Goal: Task Accomplishment & Management: Manage account settings

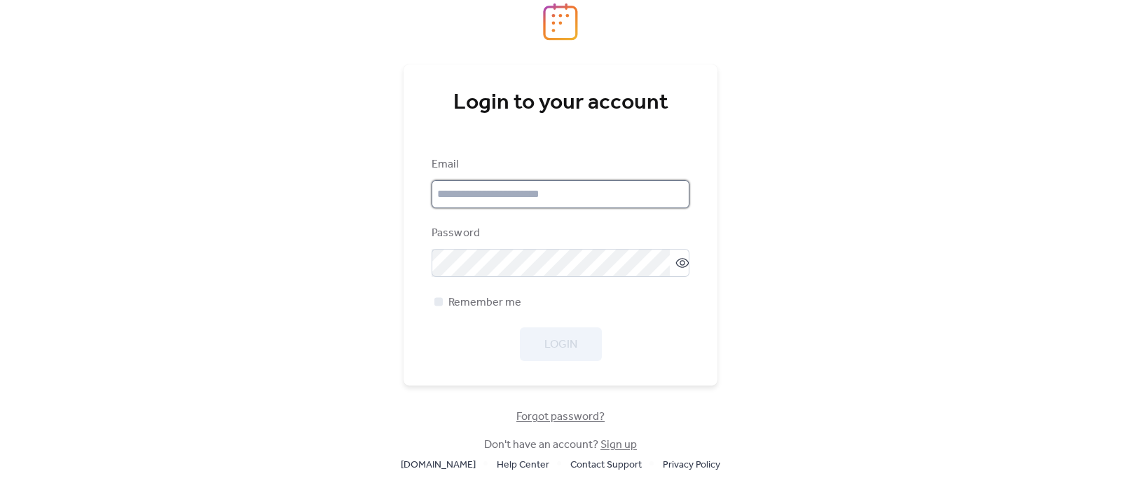
click at [494, 202] on input "email" at bounding box center [560, 194] width 258 height 28
type input "**********"
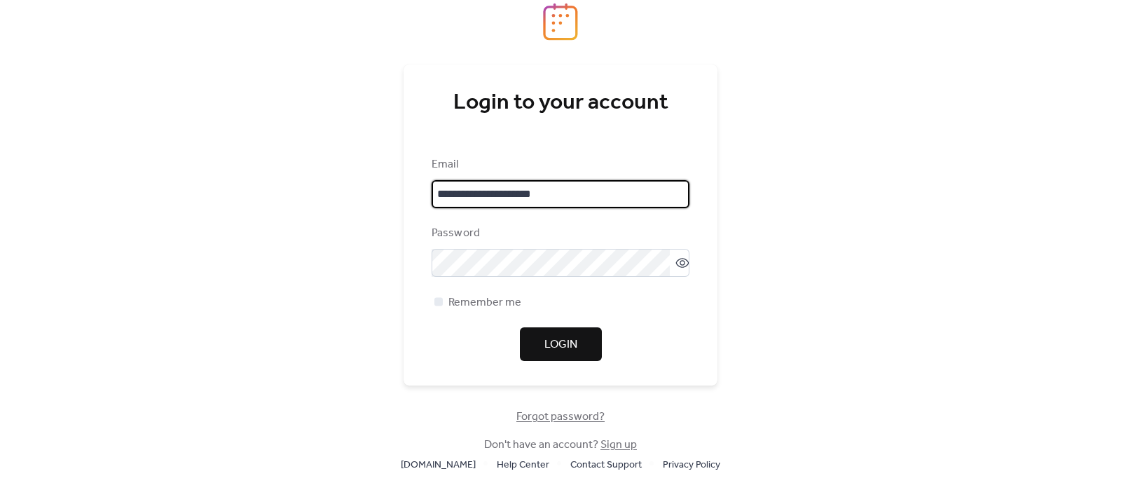
click at [544, 417] on span "Forgot password?" at bounding box center [560, 416] width 88 height 17
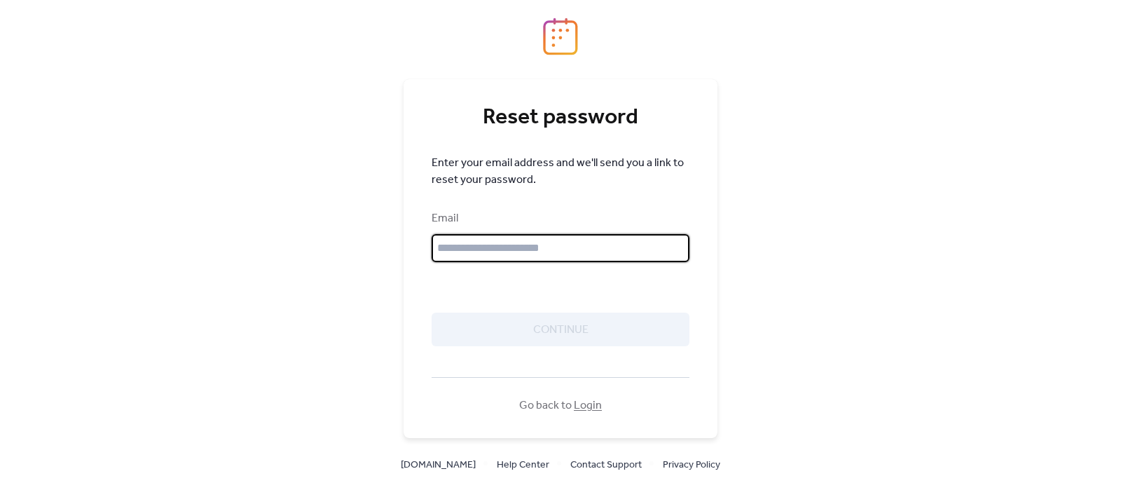
click at [497, 257] on input "text" at bounding box center [560, 248] width 258 height 28
type input "**********"
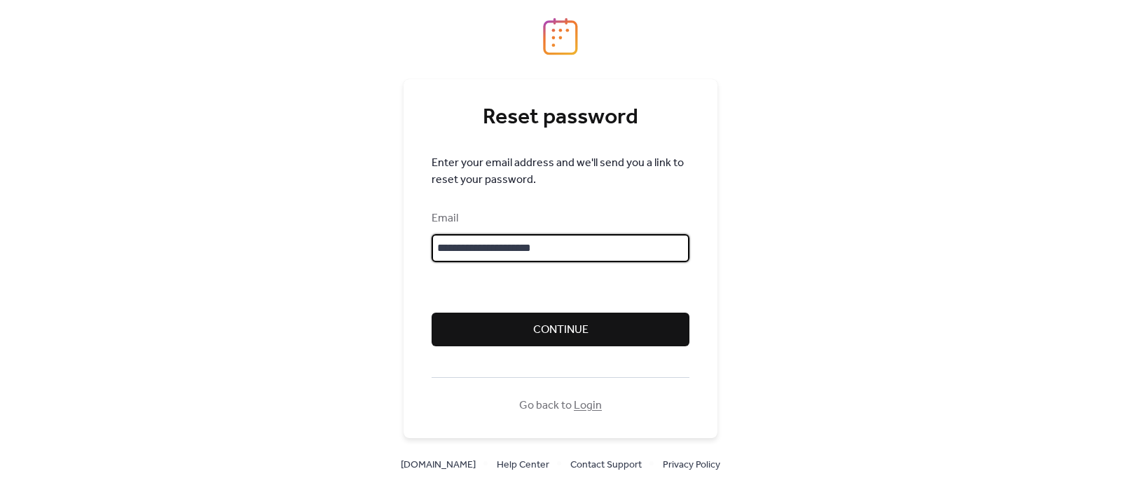
click at [500, 319] on button "Continue" at bounding box center [560, 329] width 258 height 34
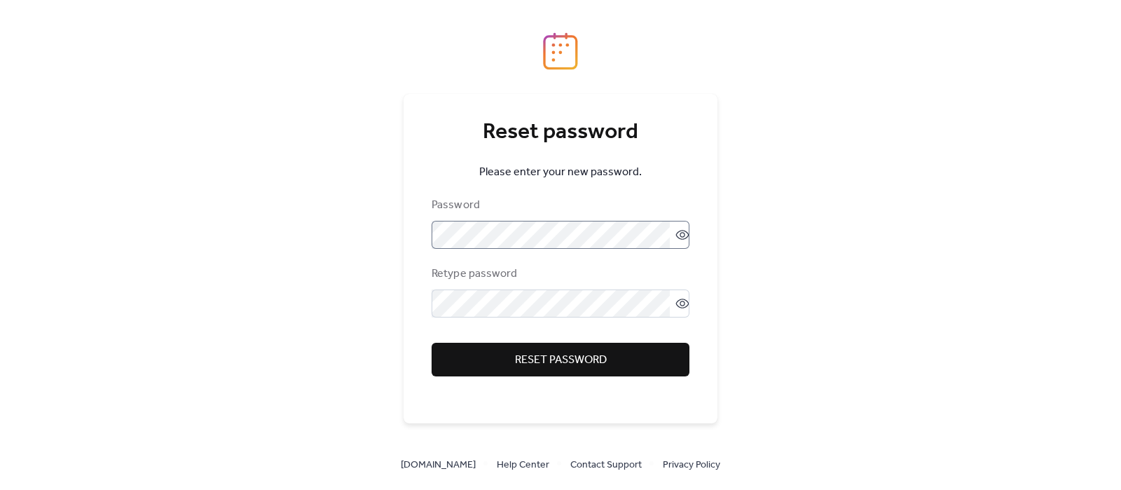
click at [677, 230] on icon at bounding box center [682, 235] width 13 height 10
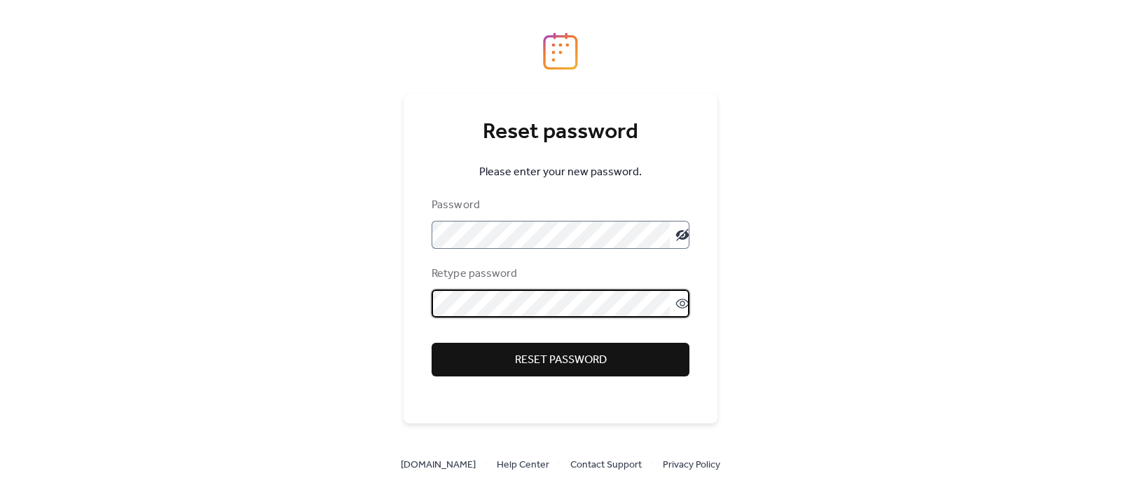
click at [683, 298] on icon at bounding box center [682, 303] width 14 height 14
click at [549, 361] on span "Reset password" at bounding box center [561, 360] width 92 height 17
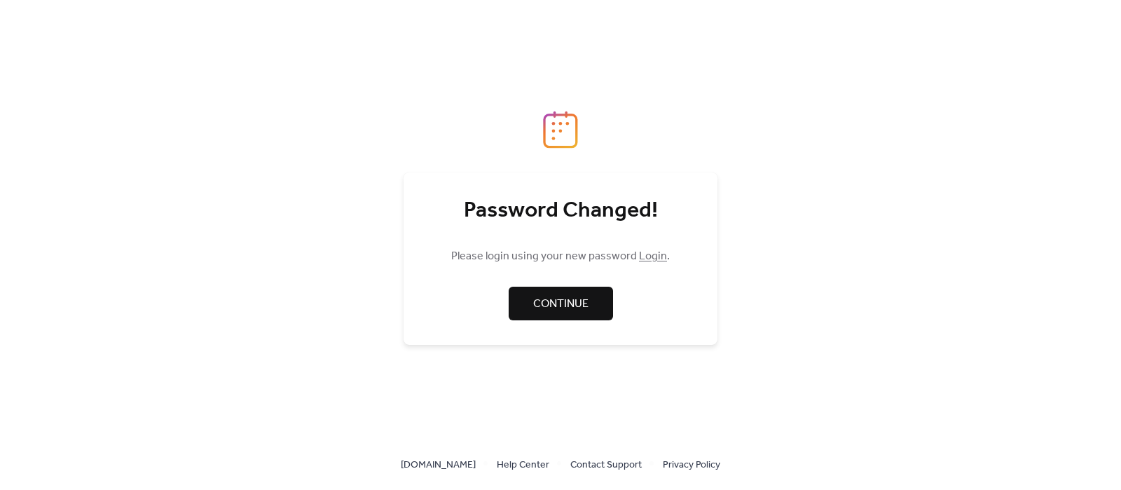
click at [583, 284] on div at bounding box center [560, 275] width 258 height 22
click at [578, 300] on span "Continue" at bounding box center [560, 304] width 55 height 17
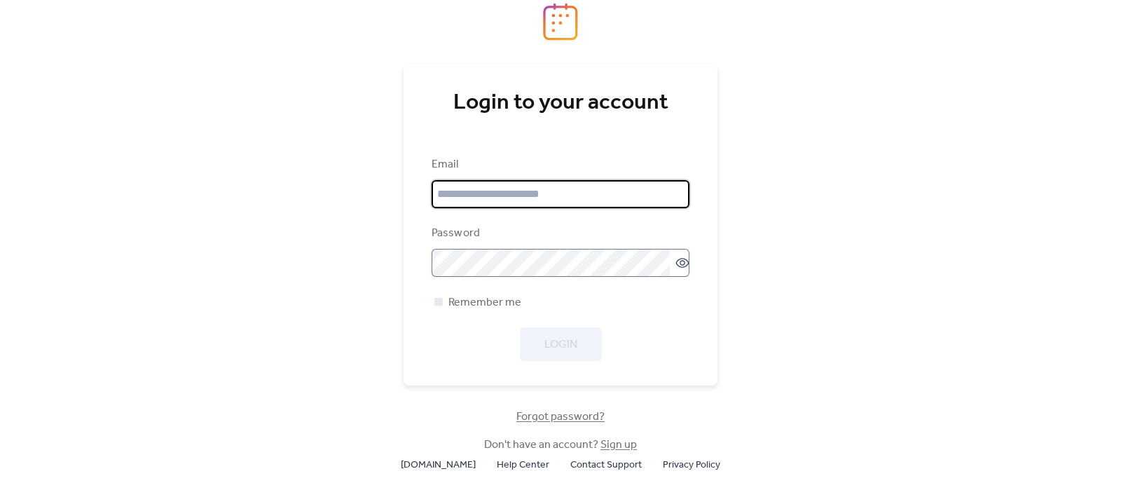
type input "**********"
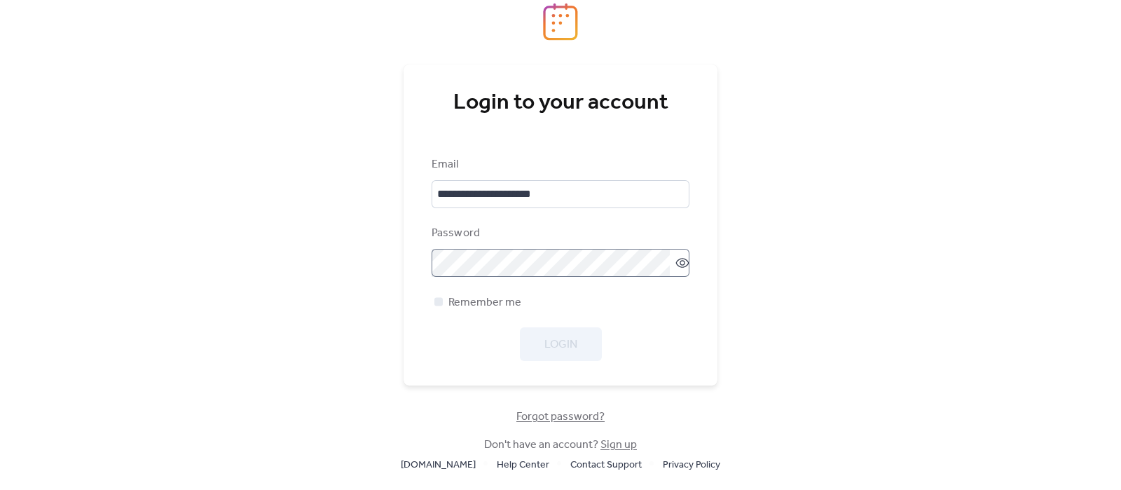
click at [679, 261] on icon at bounding box center [682, 263] width 6 height 6
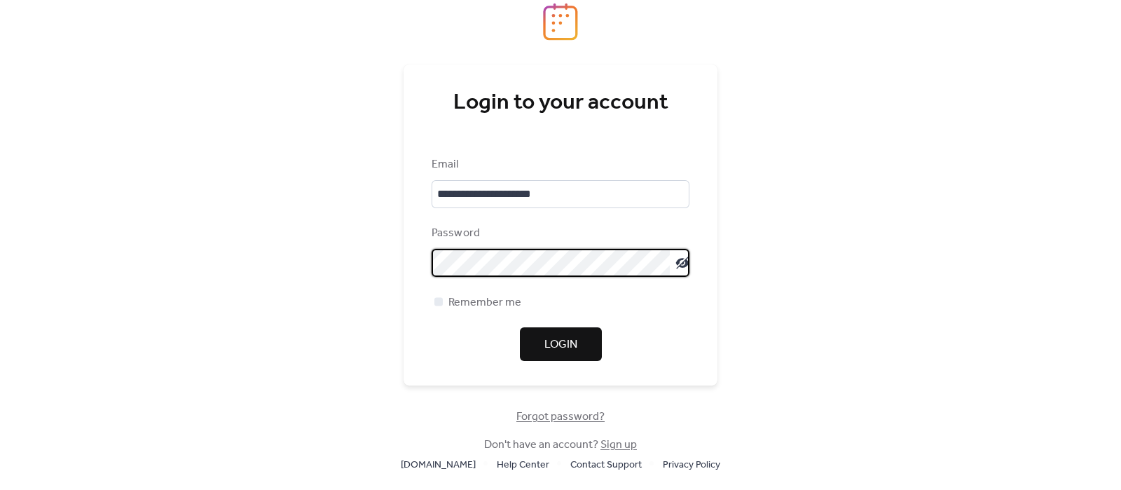
click at [548, 351] on span "Login" at bounding box center [560, 344] width 33 height 17
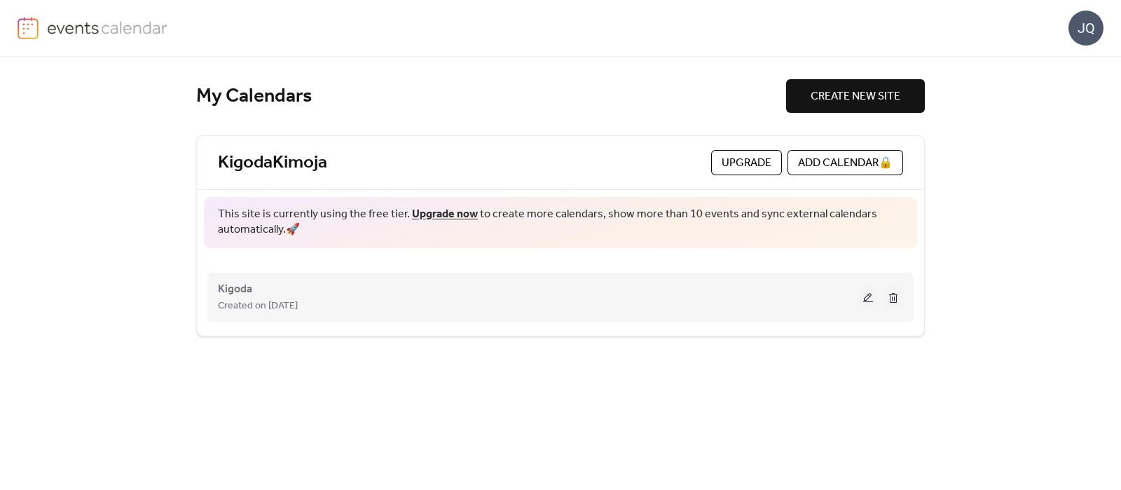
click at [876, 299] on button at bounding box center [868, 296] width 20 height 21
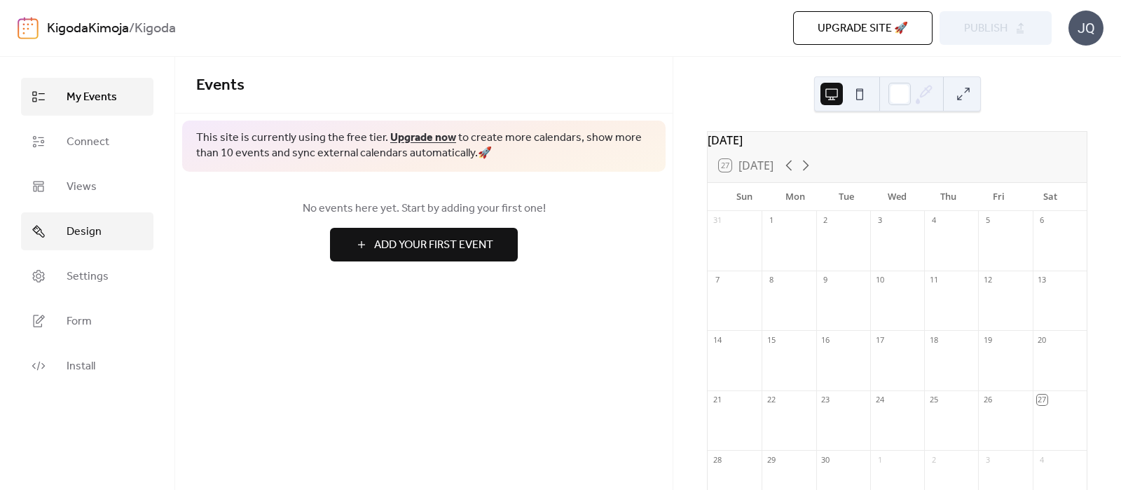
click at [64, 233] on link "Design" at bounding box center [87, 231] width 132 height 38
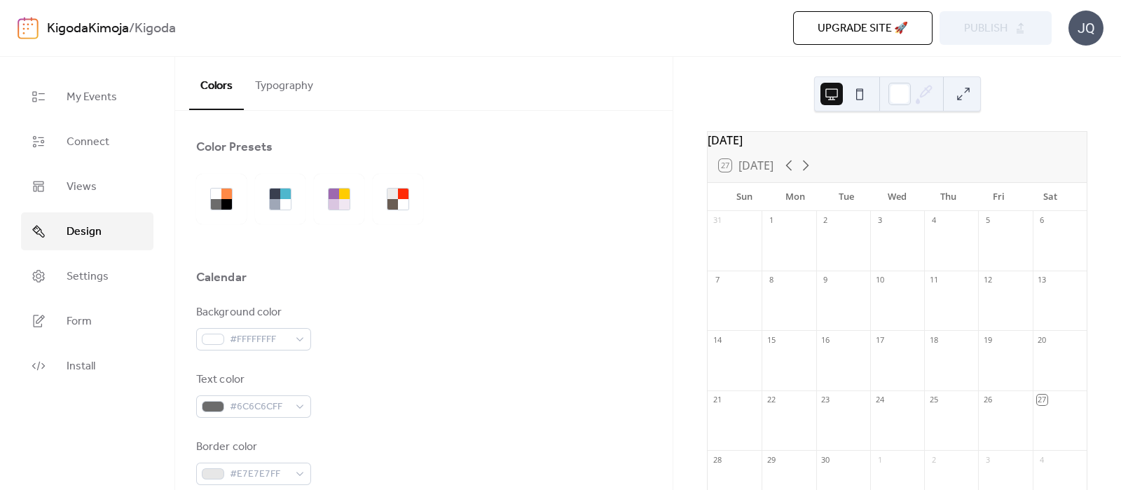
click at [280, 86] on button "Typography" at bounding box center [284, 83] width 81 height 52
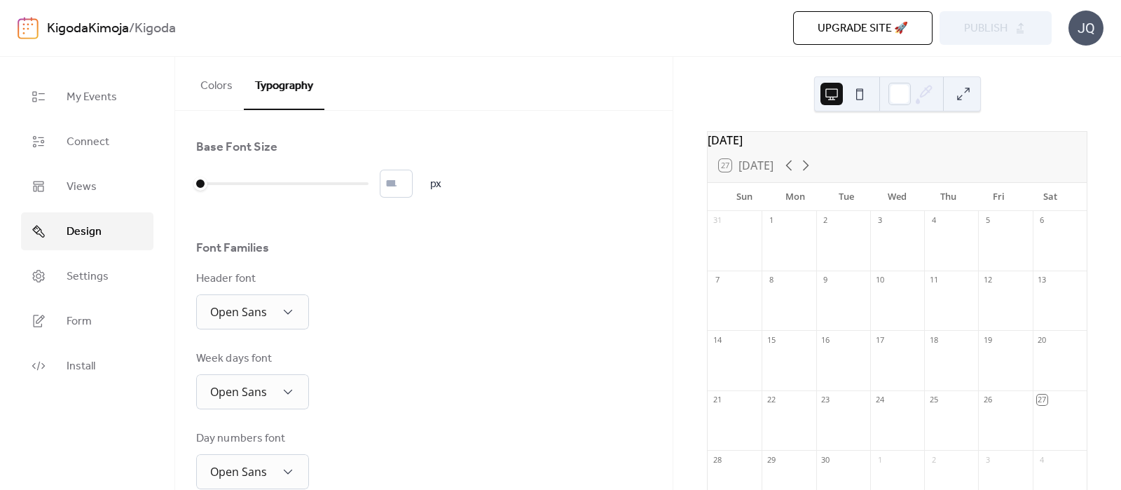
click at [240, 88] on button "Colors" at bounding box center [216, 83] width 55 height 52
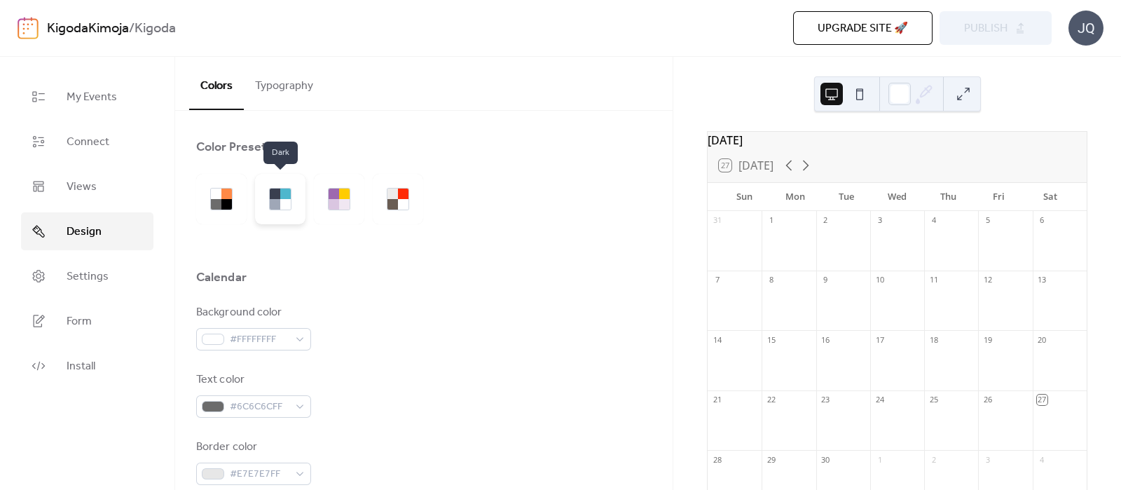
click at [282, 203] on div at bounding box center [285, 204] width 11 height 11
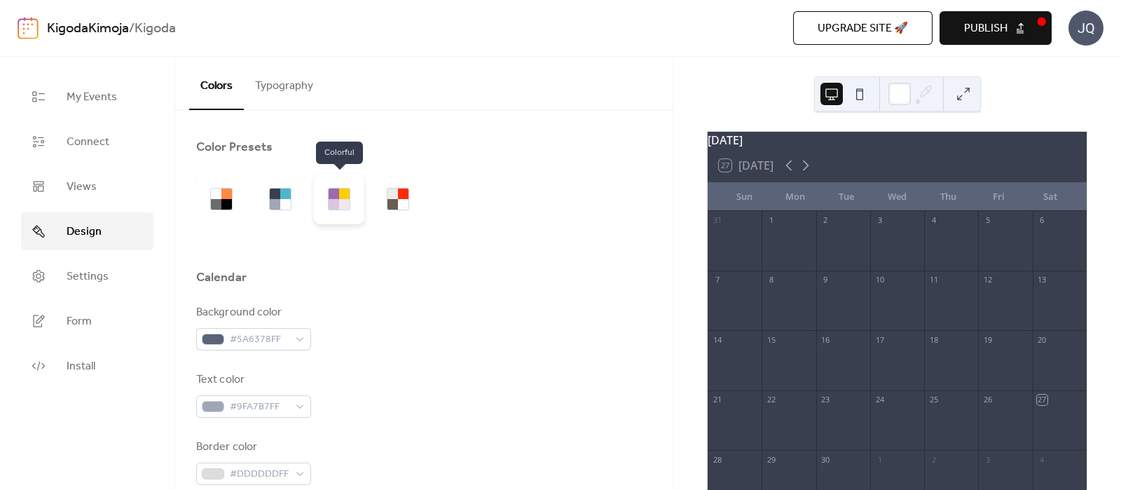
click at [349, 202] on div at bounding box center [344, 204] width 11 height 11
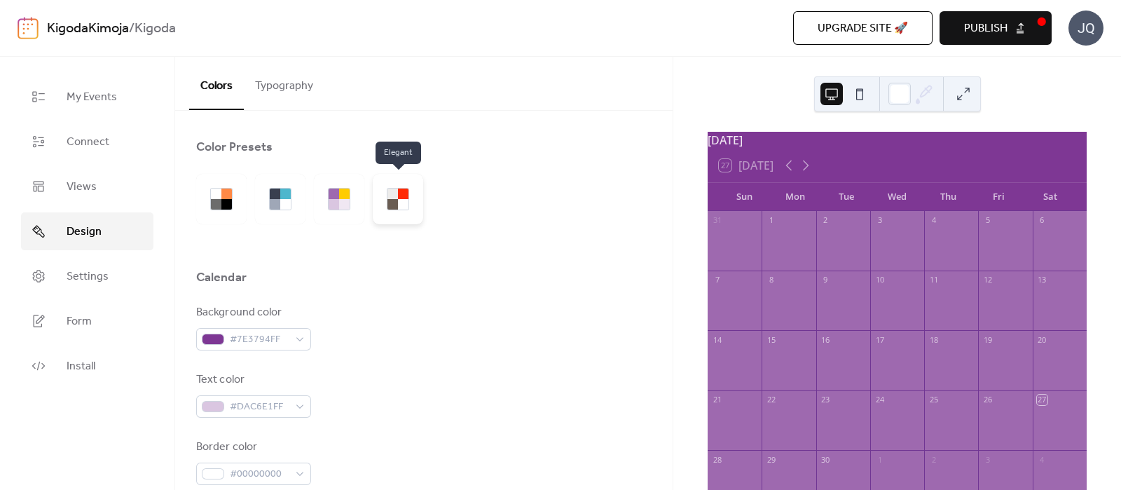
click at [396, 200] on div at bounding box center [392, 204] width 11 height 11
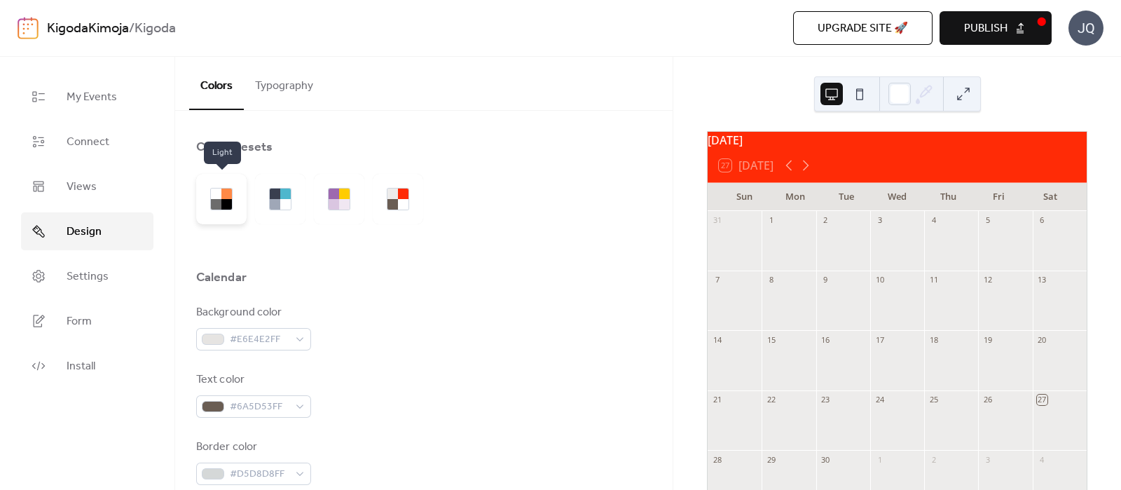
click at [216, 205] on div at bounding box center [216, 204] width 11 height 11
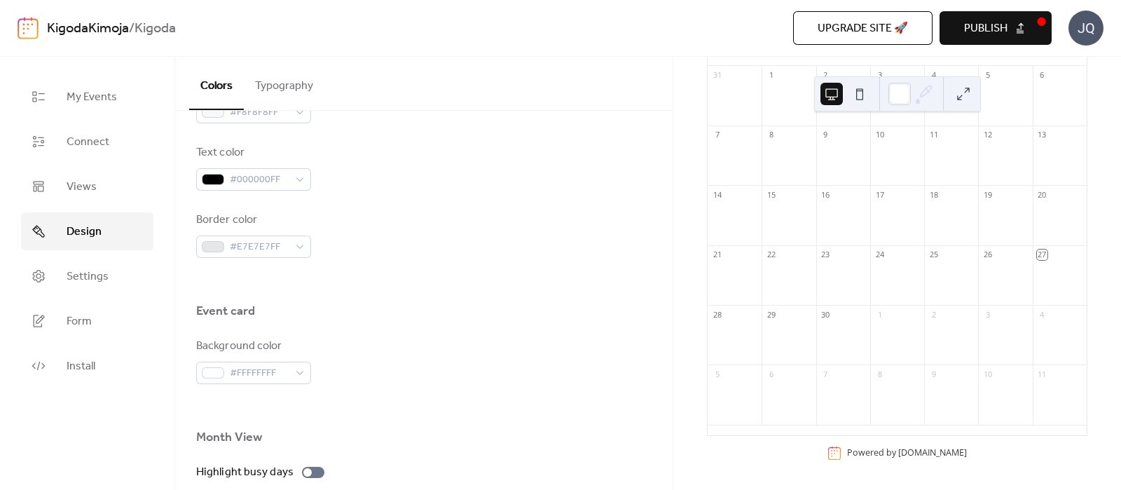
scroll to position [700, 0]
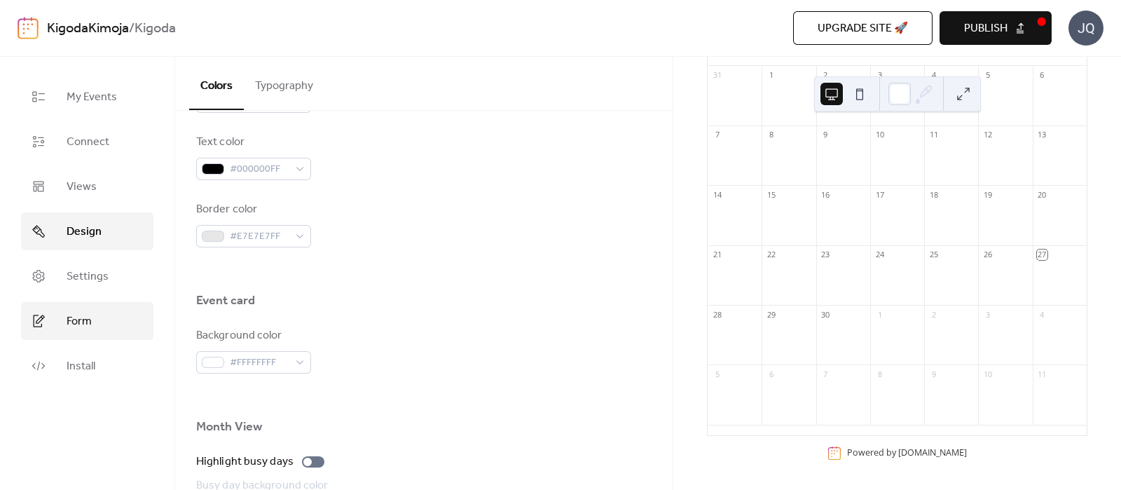
click at [83, 324] on span "Form" at bounding box center [79, 321] width 25 height 17
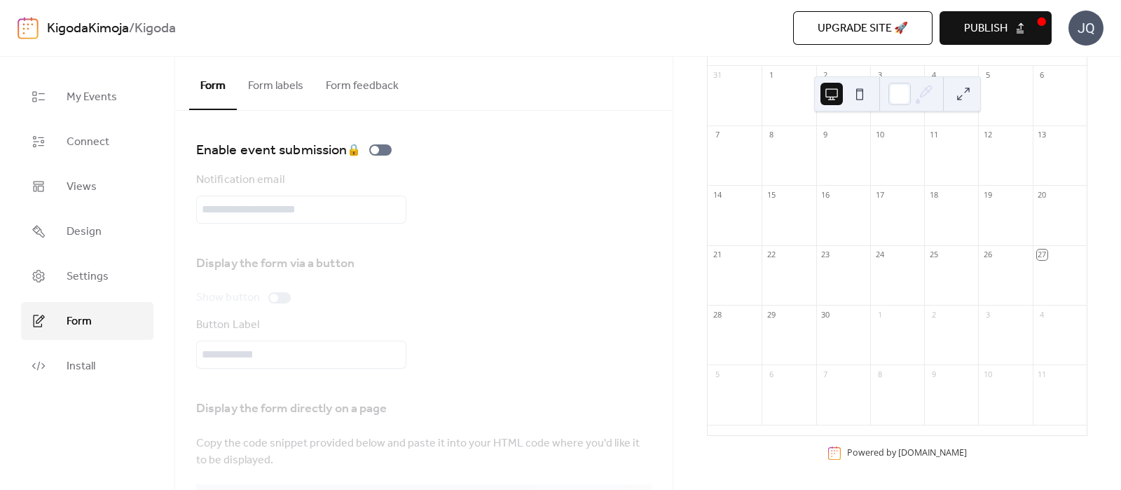
click at [83, 324] on span "Form" at bounding box center [79, 321] width 25 height 17
click at [64, 229] on link "Design" at bounding box center [87, 231] width 132 height 38
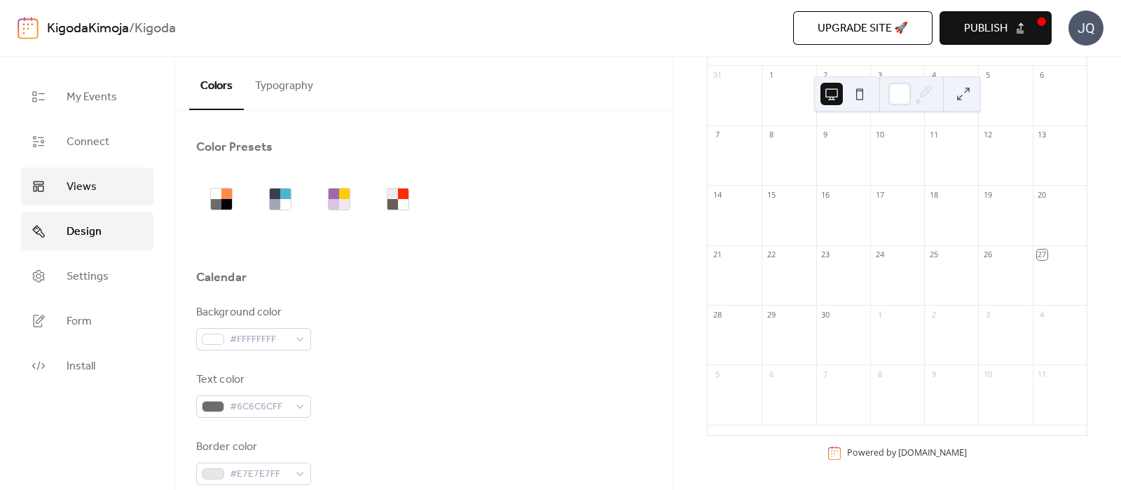
click at [54, 184] on link "Views" at bounding box center [87, 186] width 132 height 38
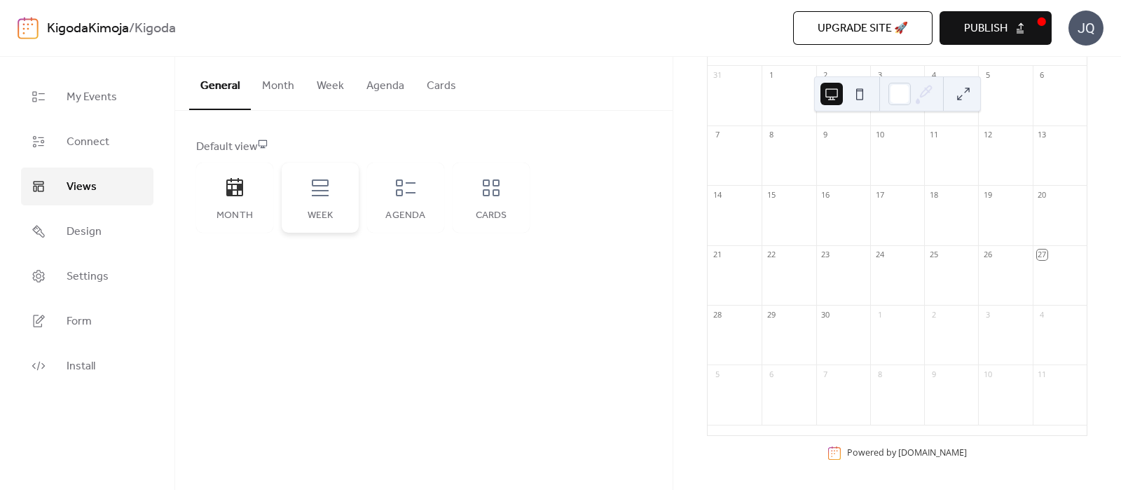
click at [332, 202] on div "Week" at bounding box center [320, 197] width 77 height 70
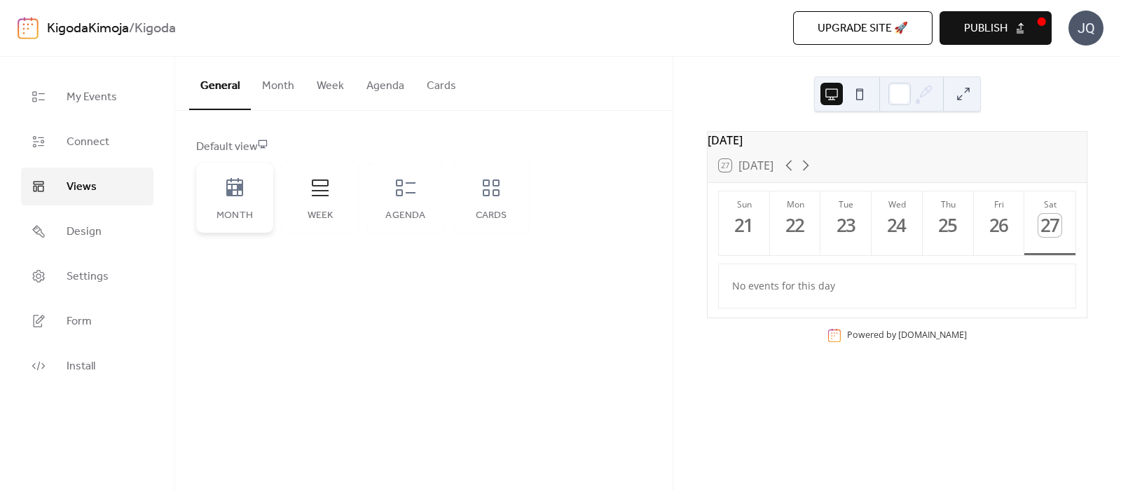
click at [241, 202] on div "Month" at bounding box center [234, 197] width 77 height 70
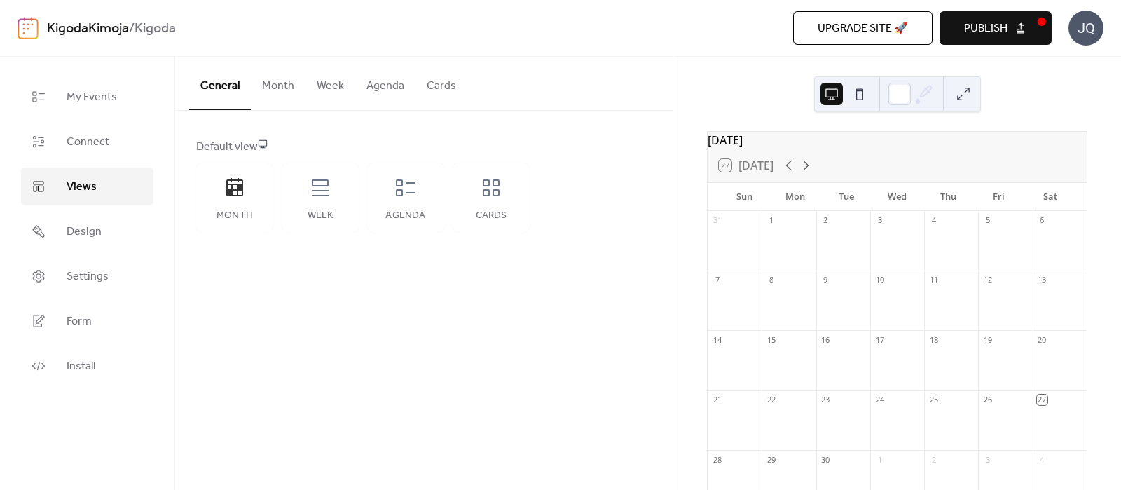
click at [756, 252] on div at bounding box center [734, 248] width 54 height 36
click at [805, 253] on div at bounding box center [788, 248] width 54 height 36
click at [840, 249] on div at bounding box center [843, 248] width 54 height 36
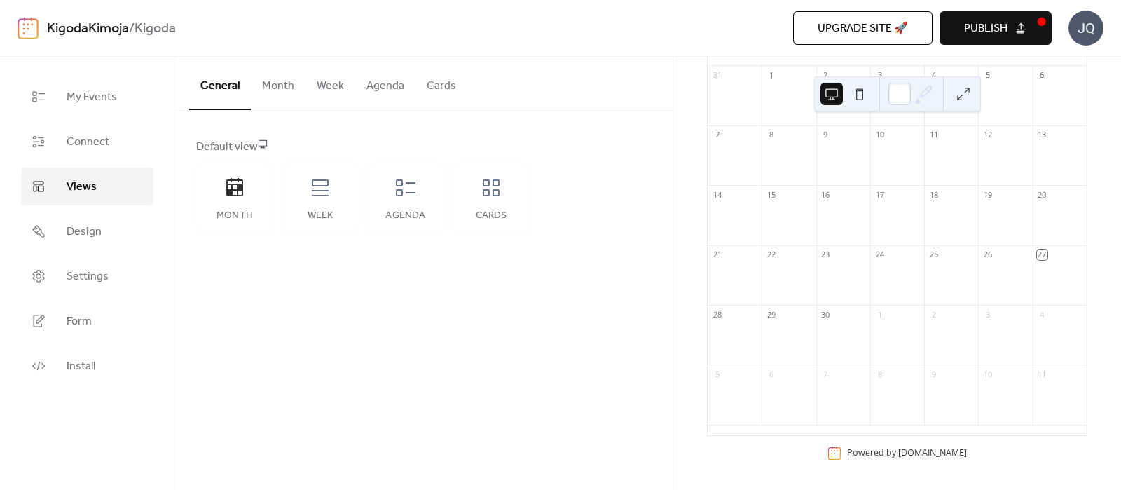
scroll to position [152, 0]
click at [1039, 258] on div "27" at bounding box center [1059, 254] width 54 height 19
click at [91, 102] on span "My Events" at bounding box center [92, 97] width 50 height 17
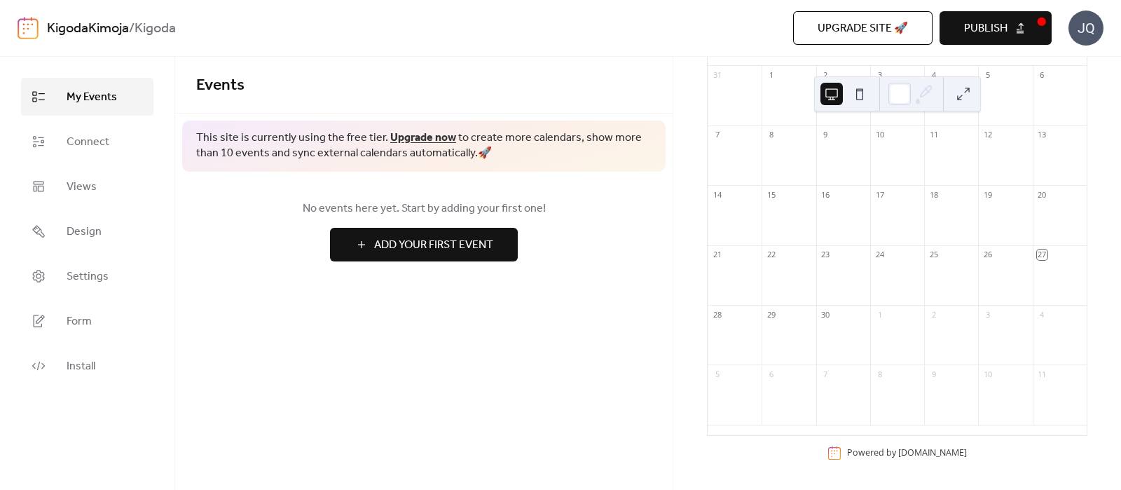
click at [388, 237] on span "Add Your First Event" at bounding box center [433, 245] width 119 height 17
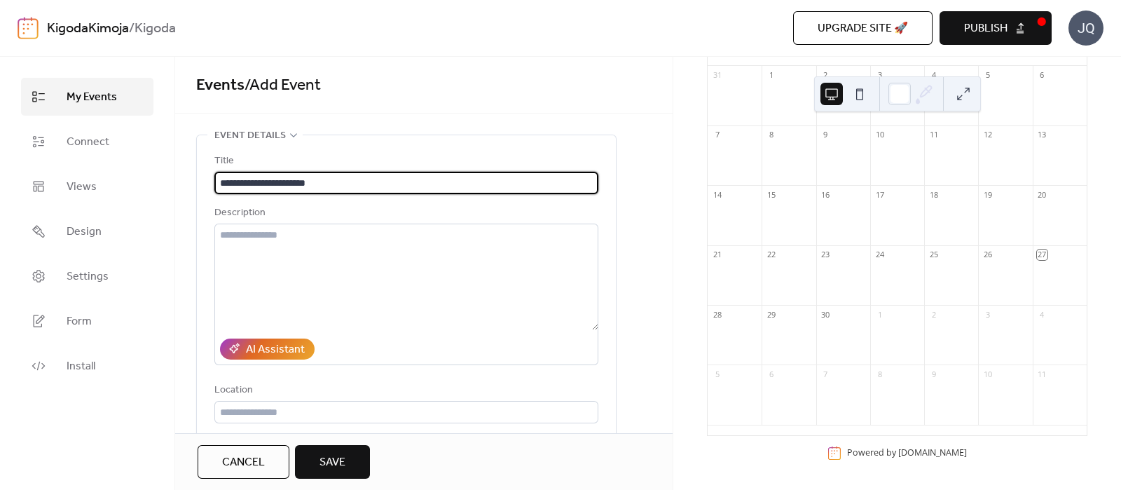
click at [275, 182] on input "**********" at bounding box center [406, 183] width 384 height 22
type input "**********"
click at [252, 235] on textarea at bounding box center [406, 276] width 384 height 106
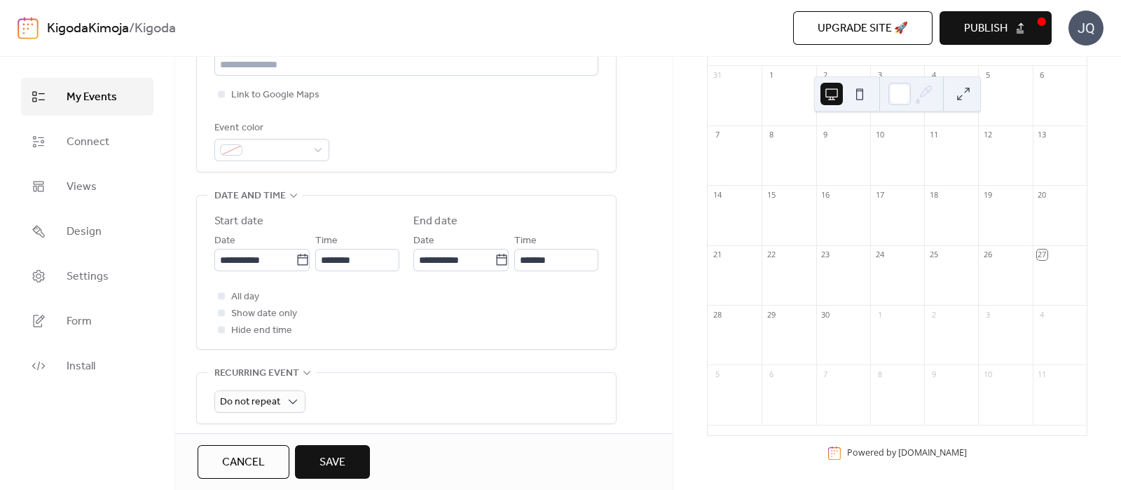
scroll to position [350, 0]
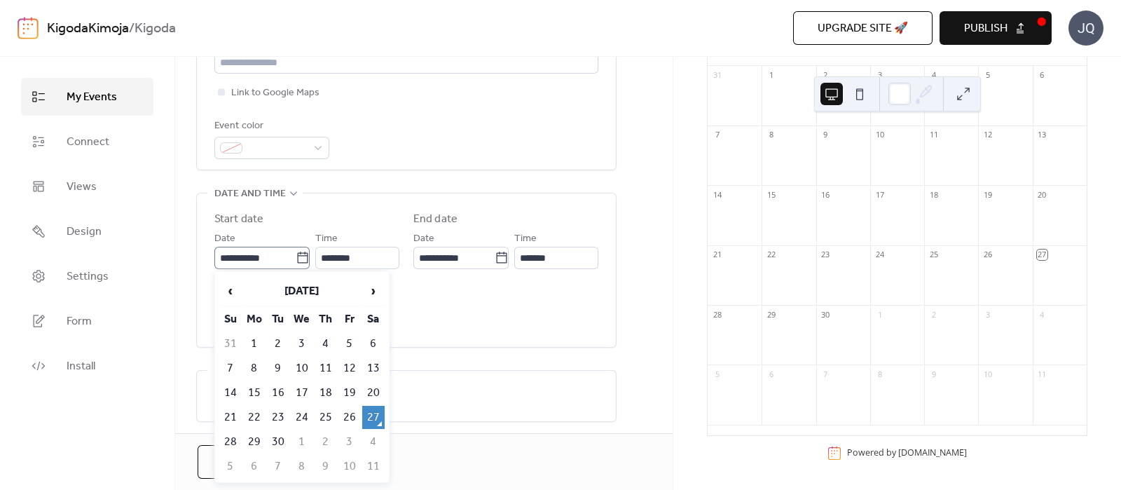
click at [297, 256] on icon at bounding box center [303, 258] width 14 height 14
click at [296, 256] on input "**********" at bounding box center [254, 258] width 81 height 22
click at [282, 464] on td "7" at bounding box center [278, 466] width 22 height 23
type input "**********"
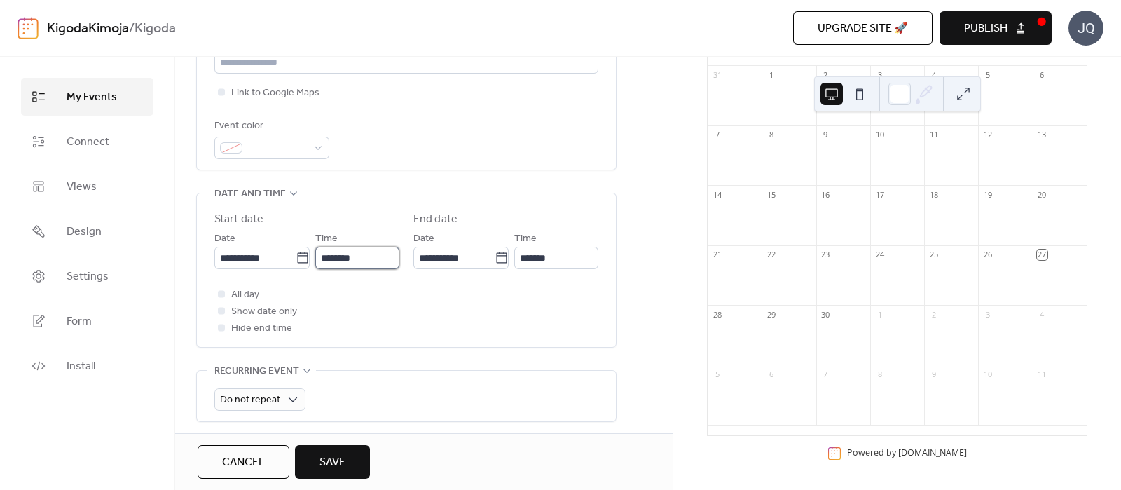
click at [386, 257] on input "********" at bounding box center [357, 258] width 84 height 22
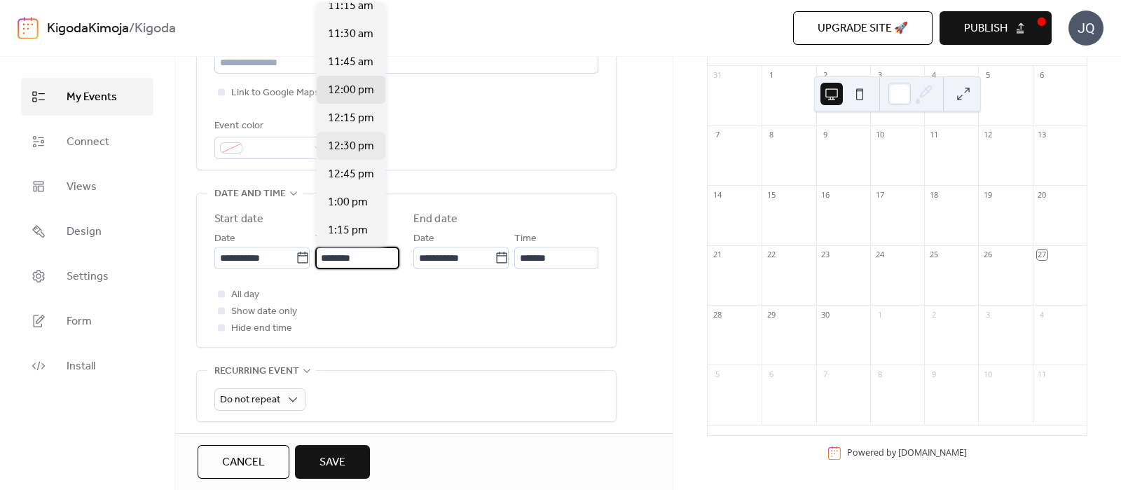
scroll to position [1257, 0]
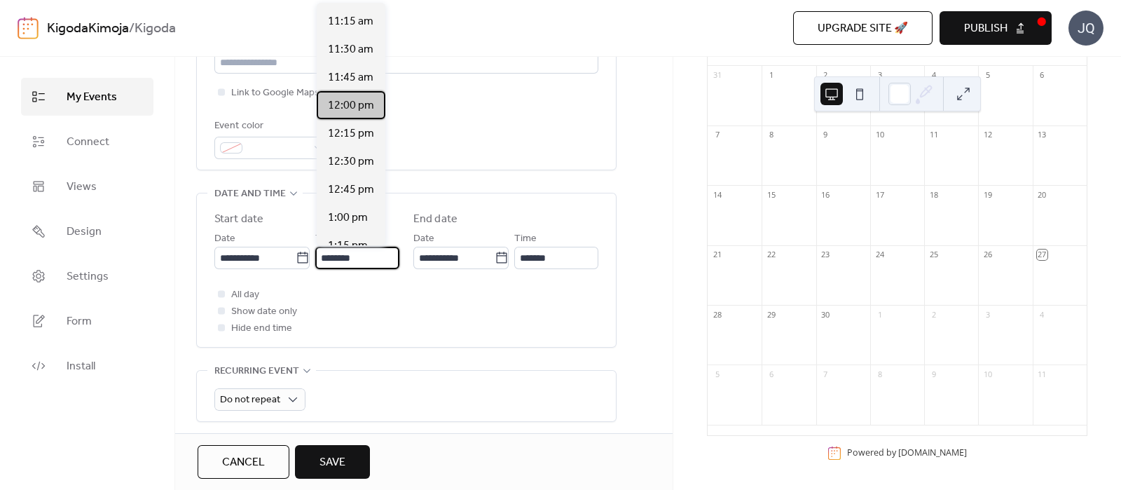
click at [352, 103] on span "12:00 pm" at bounding box center [351, 105] width 46 height 17
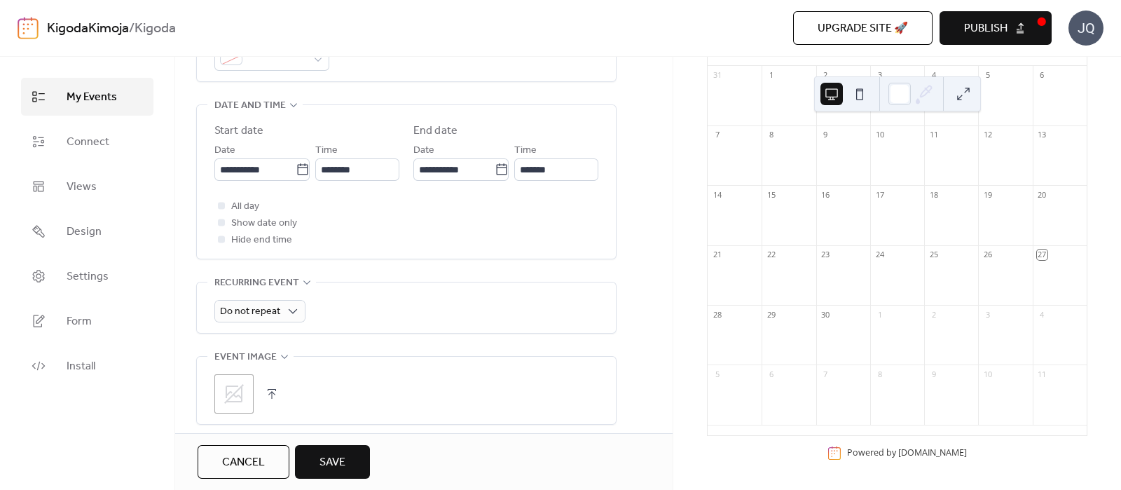
scroll to position [604, 0]
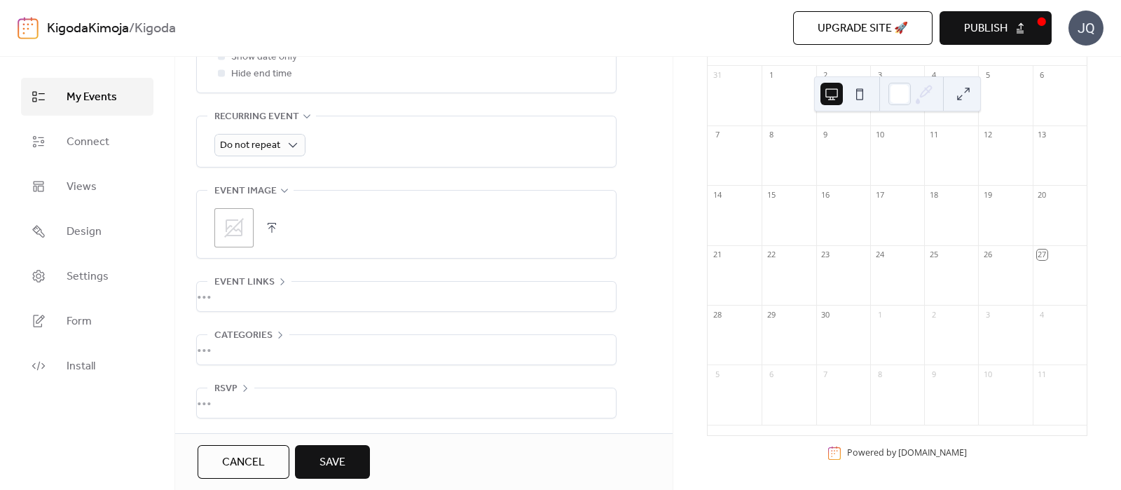
click at [340, 464] on span "Save" at bounding box center [332, 462] width 26 height 17
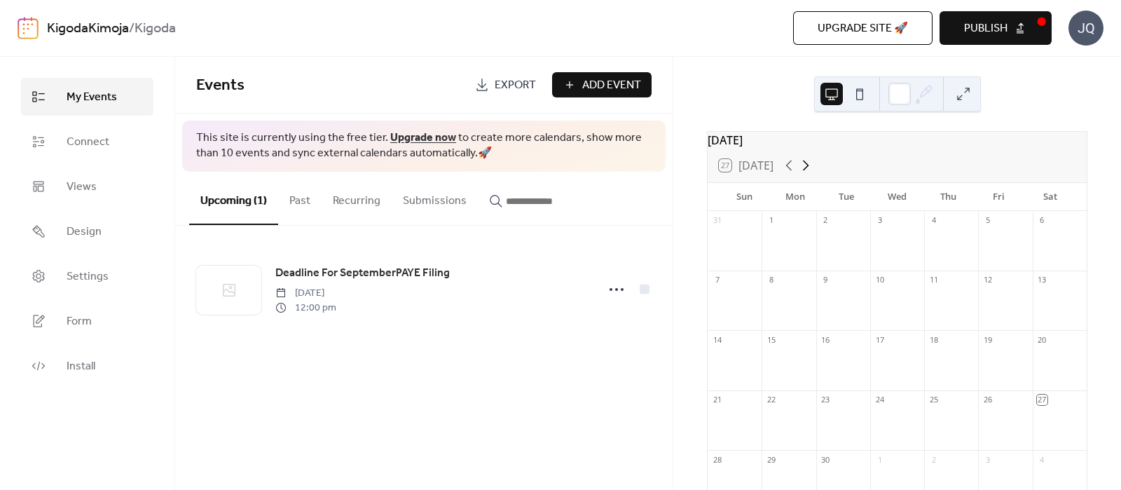
click at [811, 174] on icon at bounding box center [805, 165] width 17 height 17
click at [852, 301] on div "Deadline For SeptemberPAYE Filing" at bounding box center [898, 295] width 138 height 12
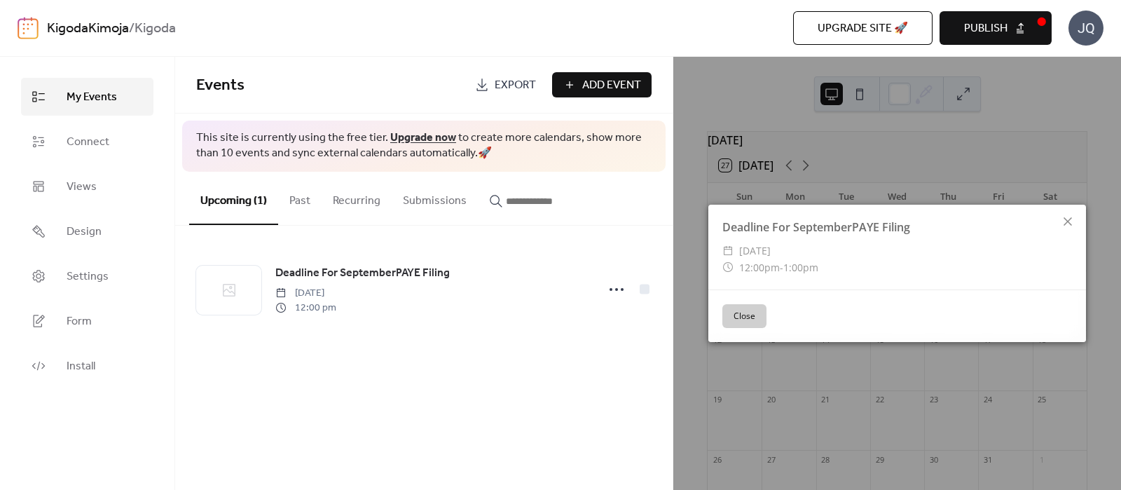
click at [746, 319] on button "Close" at bounding box center [744, 316] width 44 height 24
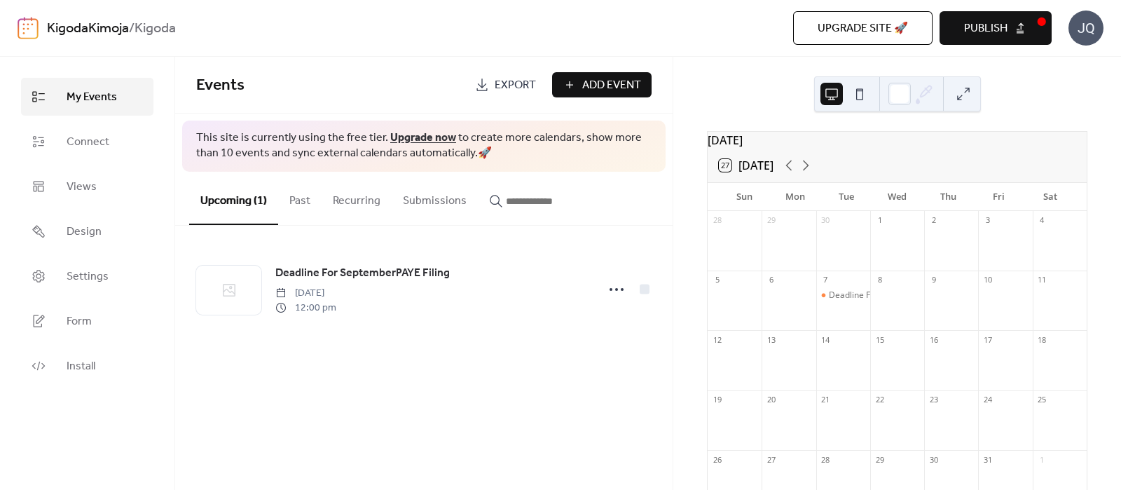
click at [995, 20] on span "Publish" at bounding box center [985, 28] width 43 height 17
click at [677, 89] on div "October 2025 27 Today Sun Mon Tue Wed Thu Fri Sat 28 29 30 1 2 3 4 5 6 7 Deadli…" at bounding box center [897, 273] width 448 height 433
click at [855, 95] on button at bounding box center [859, 94] width 22 height 22
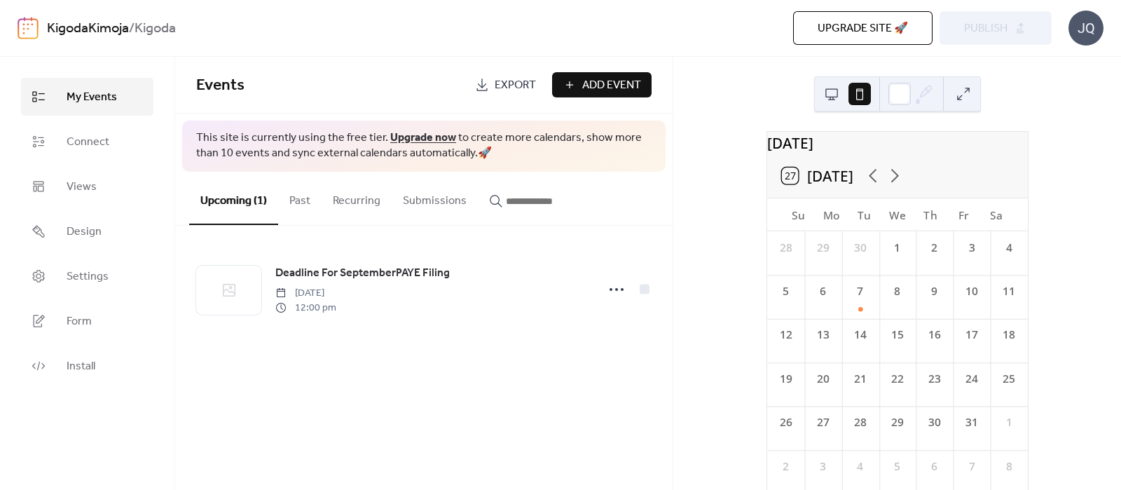
click at [833, 83] on button at bounding box center [831, 94] width 22 height 22
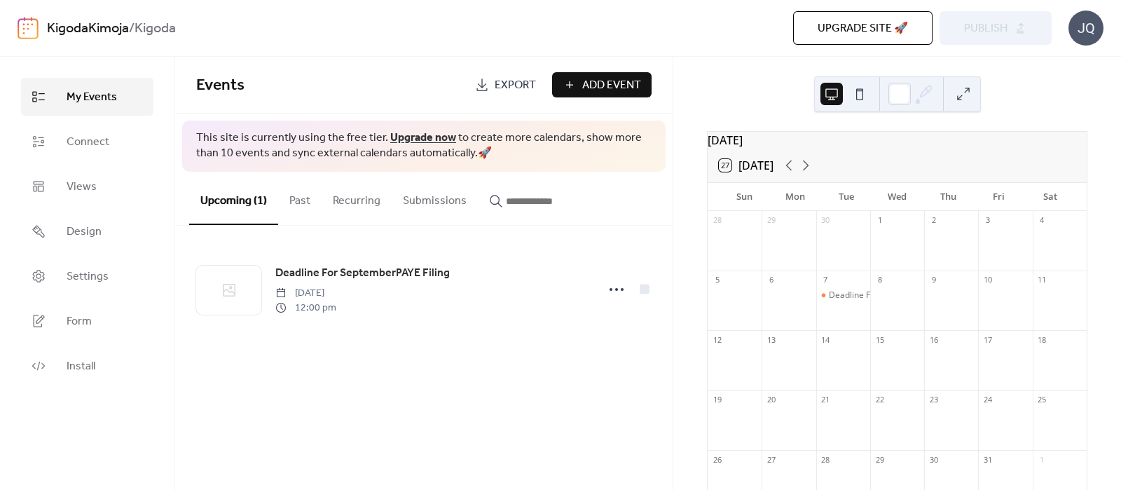
click at [1023, 22] on div "Upgrade site 🚀 Preview Publish" at bounding box center [769, 28] width 563 height 34
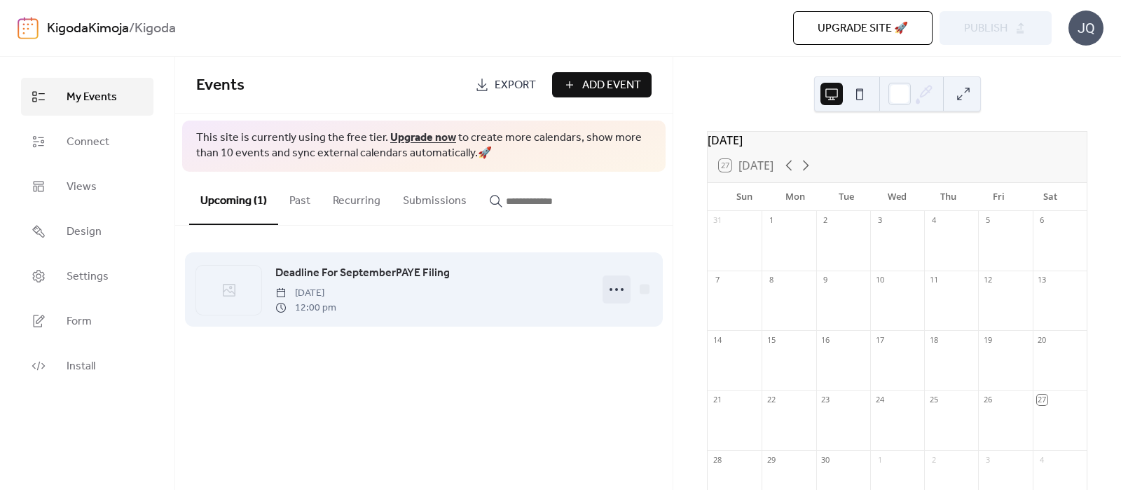
click at [622, 298] on icon at bounding box center [616, 289] width 22 height 22
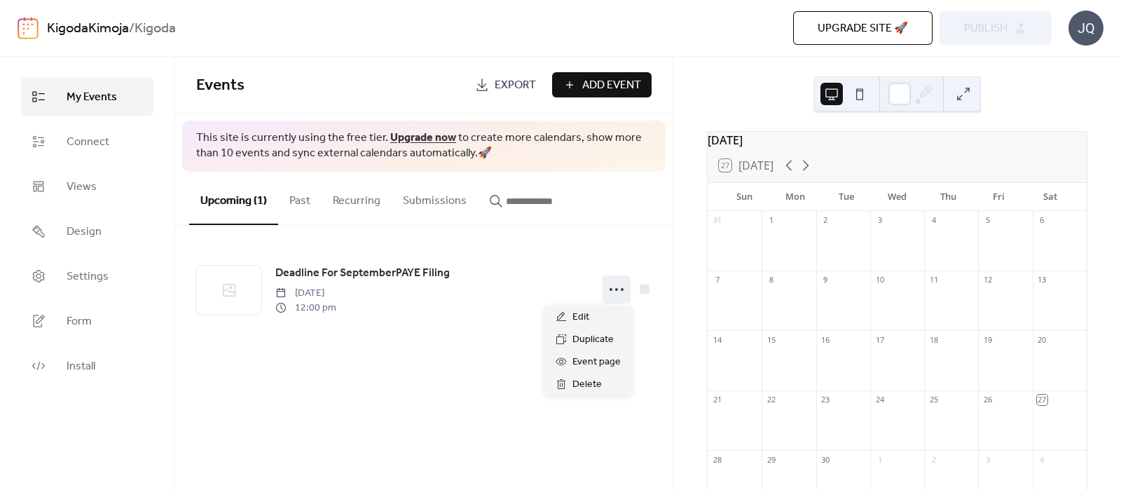
click at [569, 230] on div "Deadline For SeptemberPAYE Filing [DATE] 12:00 pm" at bounding box center [423, 289] width 497 height 127
click at [302, 198] on button "Past" at bounding box center [299, 198] width 43 height 52
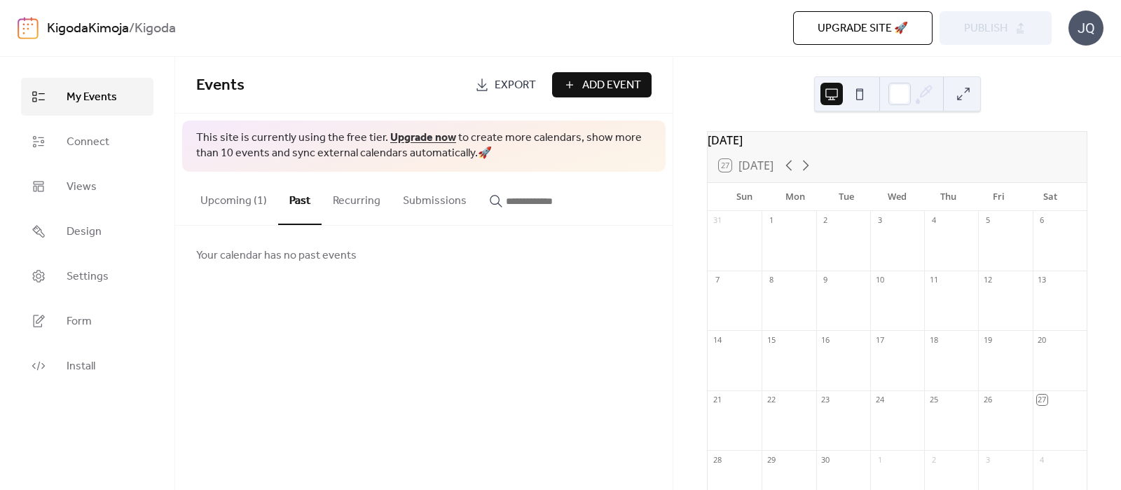
click at [243, 206] on button "Upcoming (1)" at bounding box center [233, 198] width 89 height 52
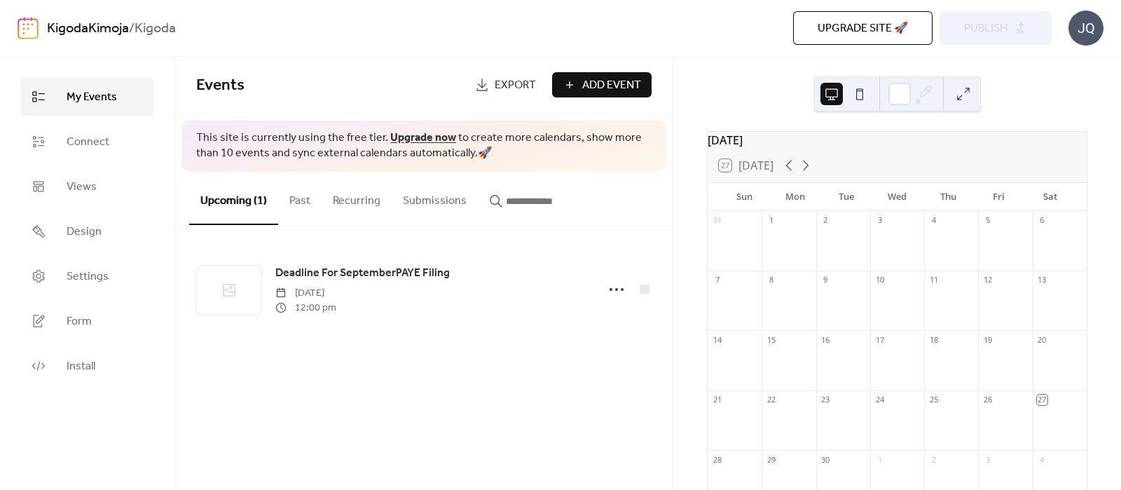
click at [865, 95] on button at bounding box center [859, 94] width 22 height 22
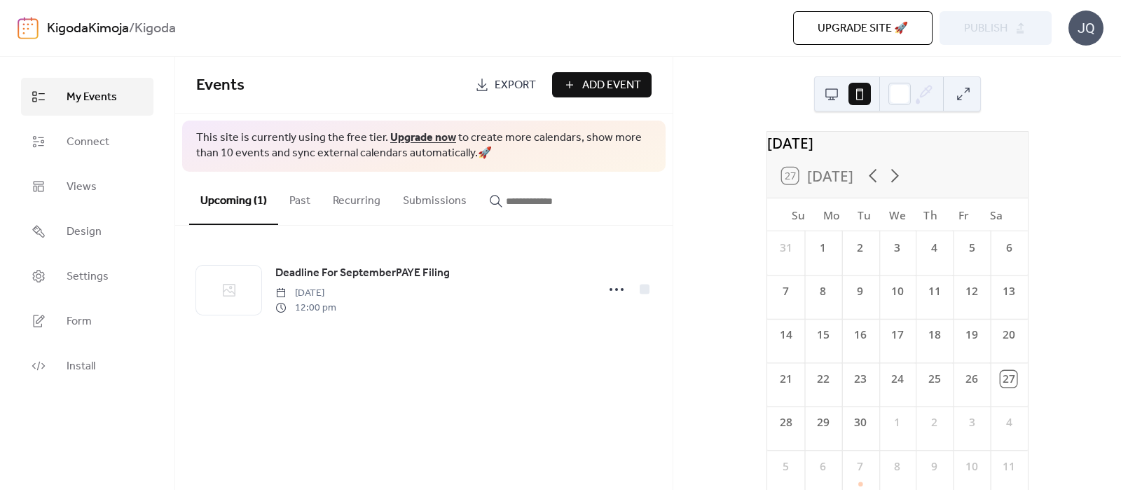
click at [962, 96] on button at bounding box center [963, 94] width 22 height 22
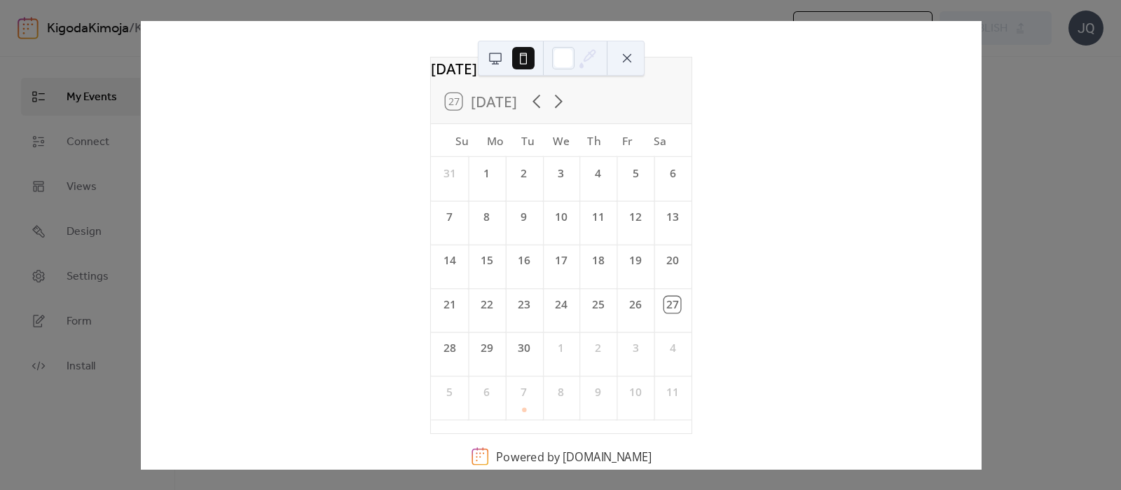
scroll to position [55, 0]
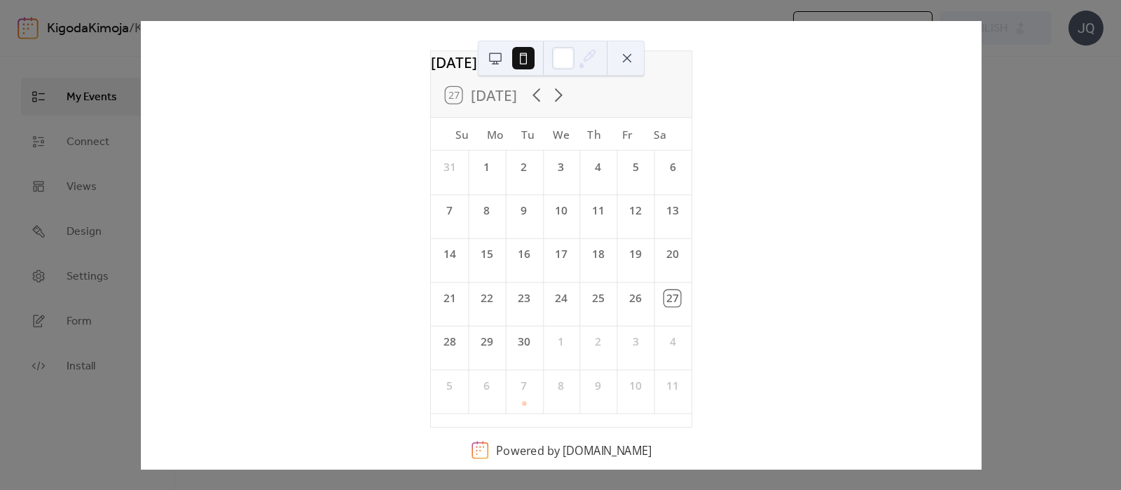
click at [617, 52] on button at bounding box center [627, 58] width 22 height 22
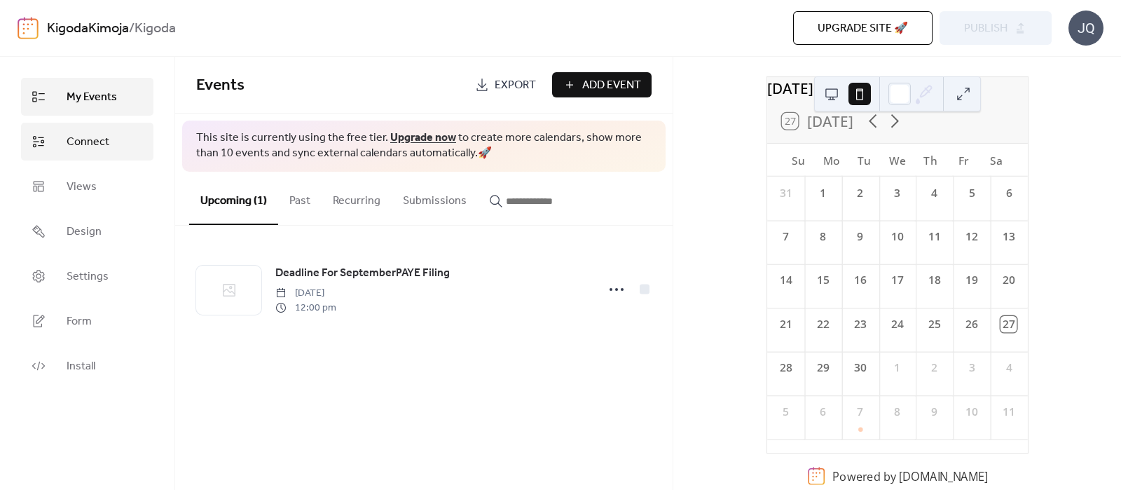
click at [87, 153] on link "Connect" at bounding box center [87, 142] width 132 height 38
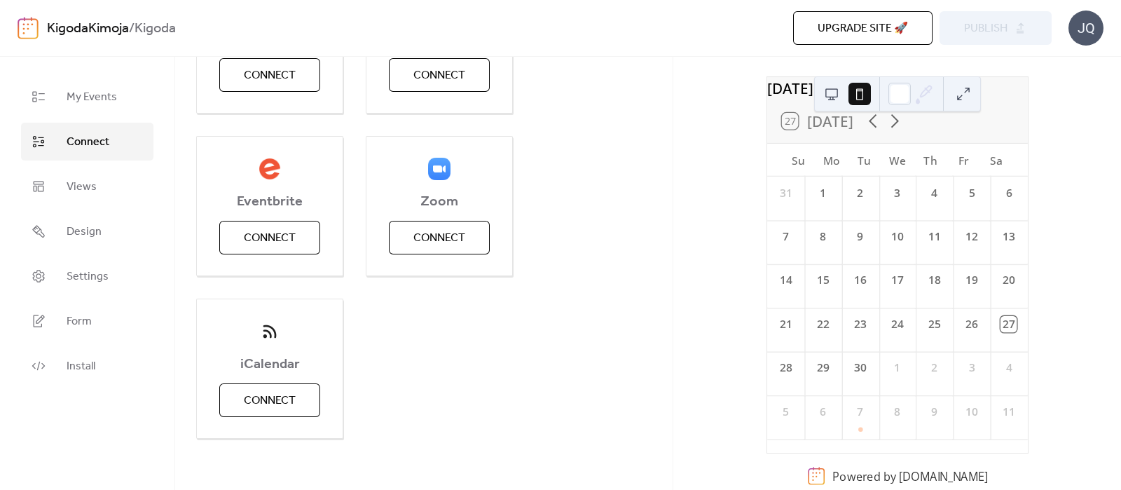
scroll to position [281, 0]
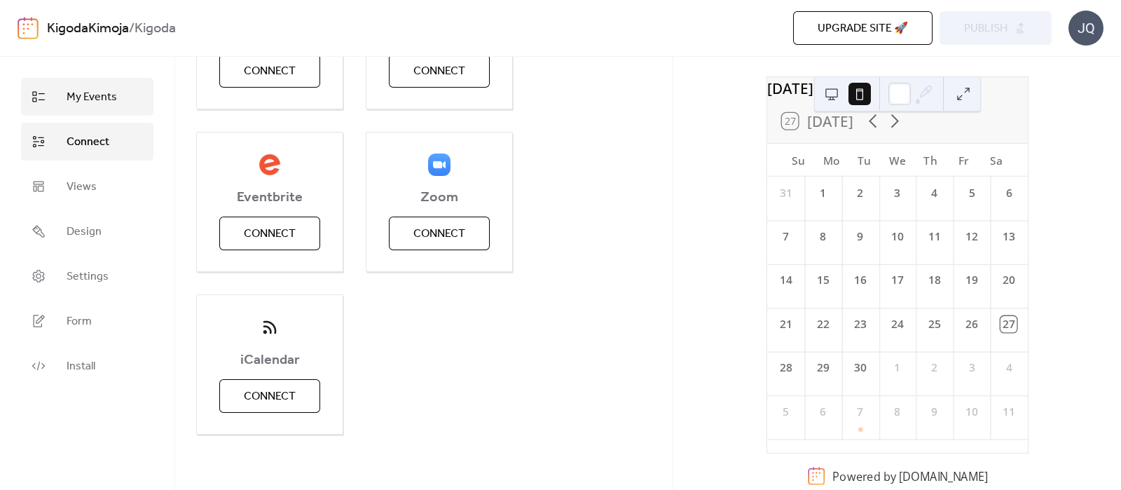
click at [42, 99] on icon at bounding box center [39, 97] width 14 height 14
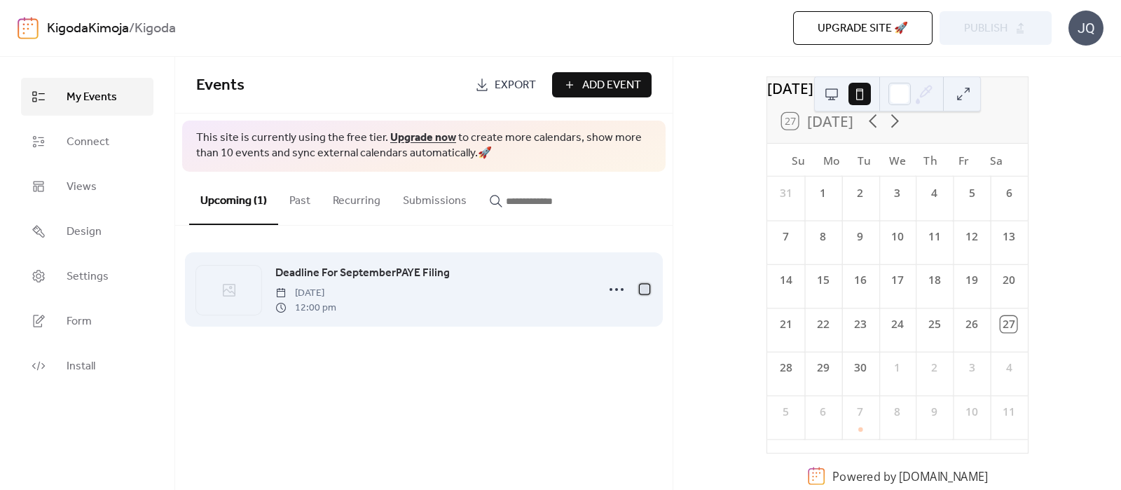
click at [639, 291] on div at bounding box center [644, 289] width 14 height 14
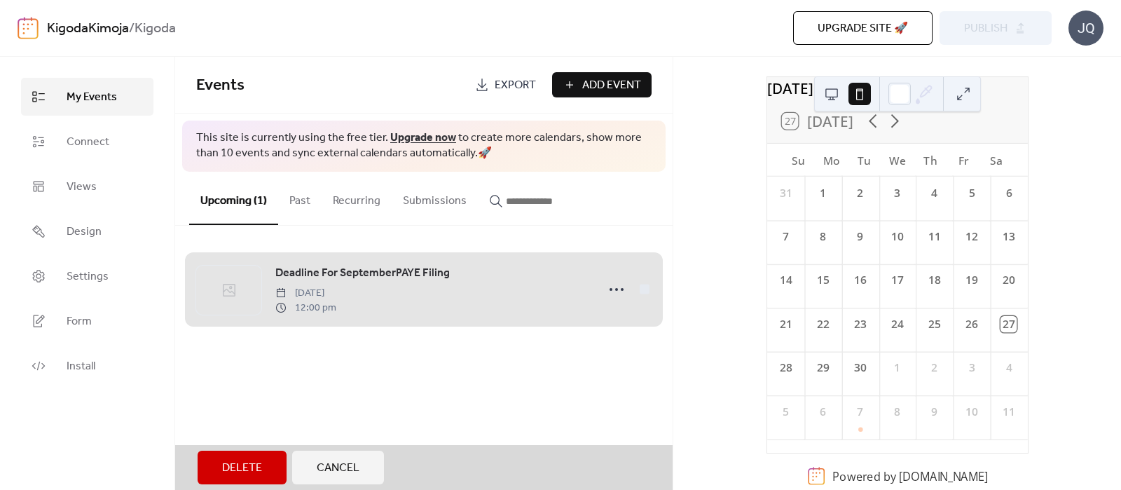
click at [639, 291] on div "Deadline For SeptemberPAYE Filing [DATE] 12:00 pm" at bounding box center [423, 289] width 455 height 85
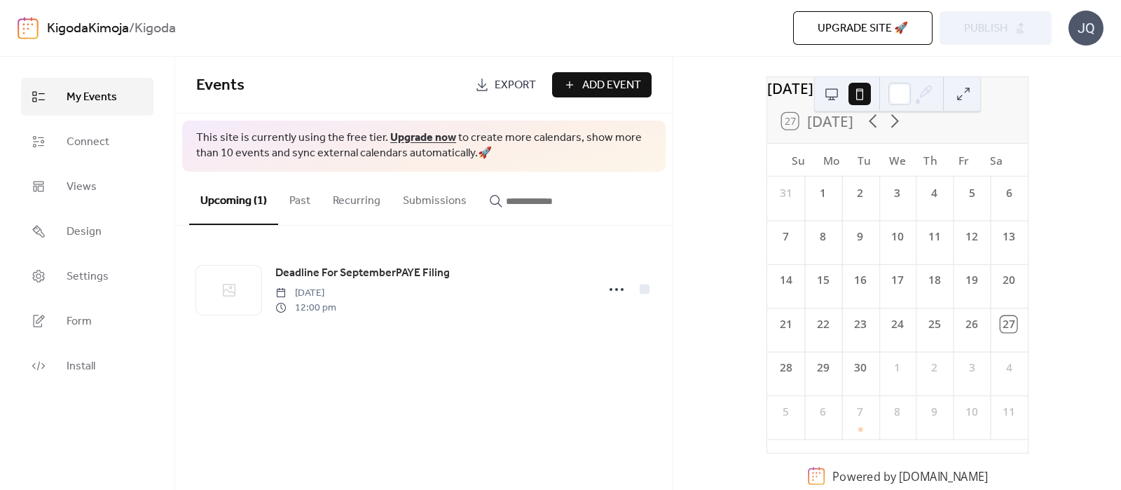
click at [1094, 37] on div "JQ" at bounding box center [1085, 28] width 35 height 35
click at [1065, 64] on span "Account" at bounding box center [1057, 63] width 41 height 17
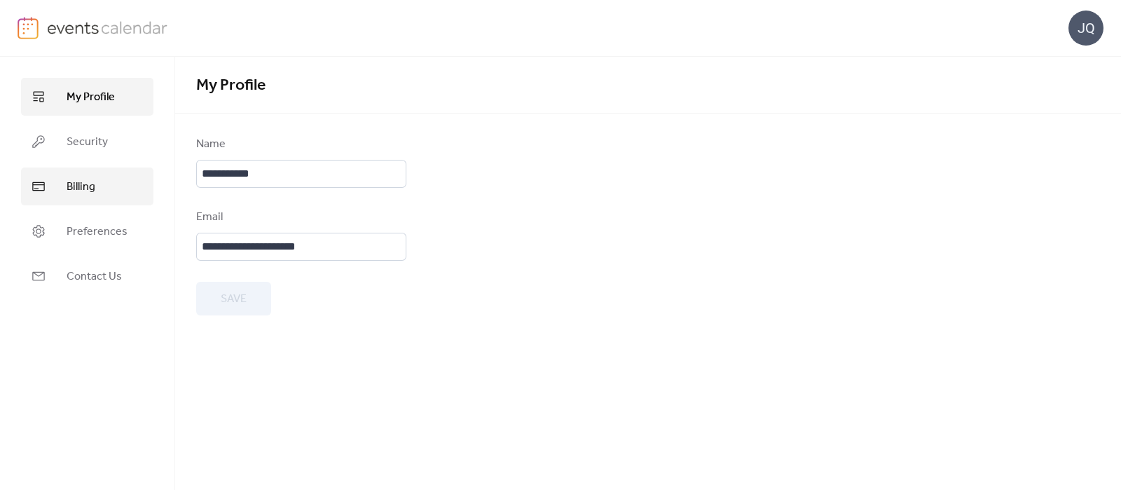
click at [104, 194] on link "Billing" at bounding box center [87, 186] width 132 height 38
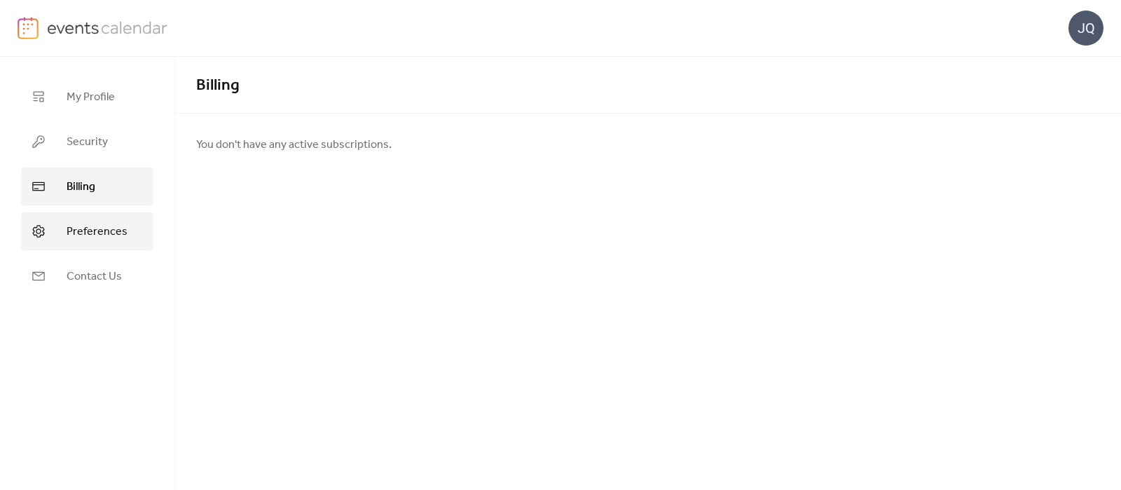
click at [85, 230] on span "Preferences" at bounding box center [97, 231] width 61 height 17
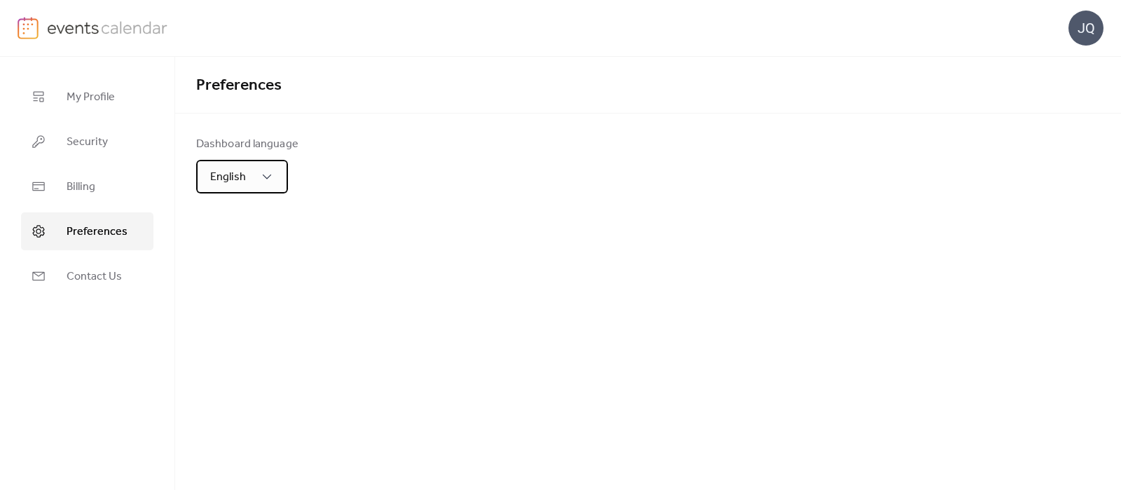
click at [254, 178] on div "English" at bounding box center [242, 177] width 92 height 34
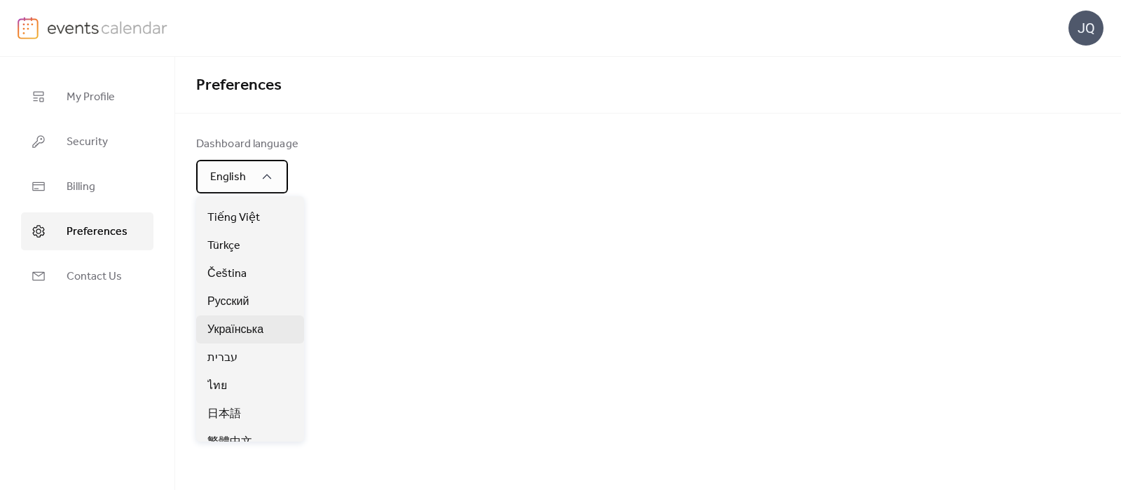
scroll to position [399, 0]
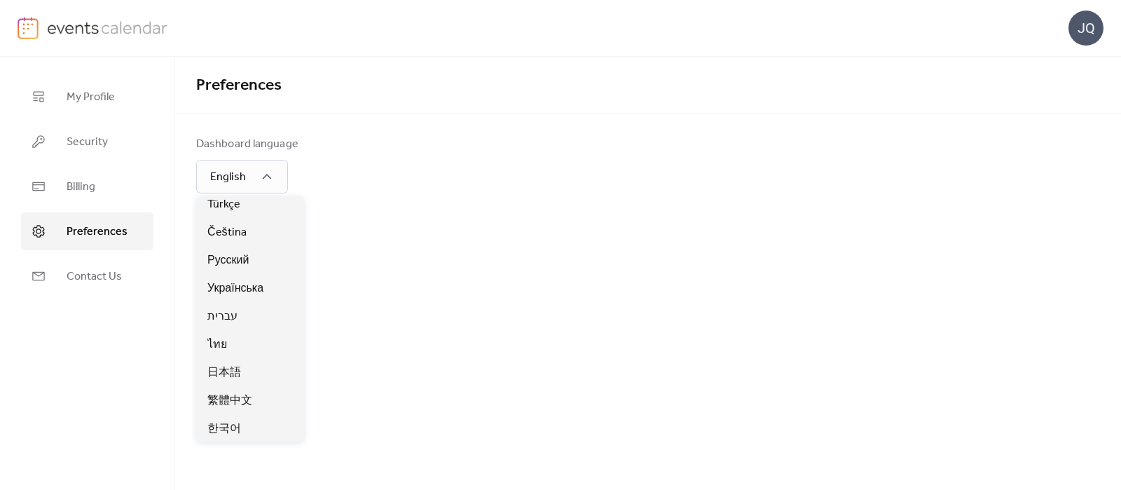
click at [359, 188] on div "Dashboard language English" at bounding box center [301, 164] width 210 height 57
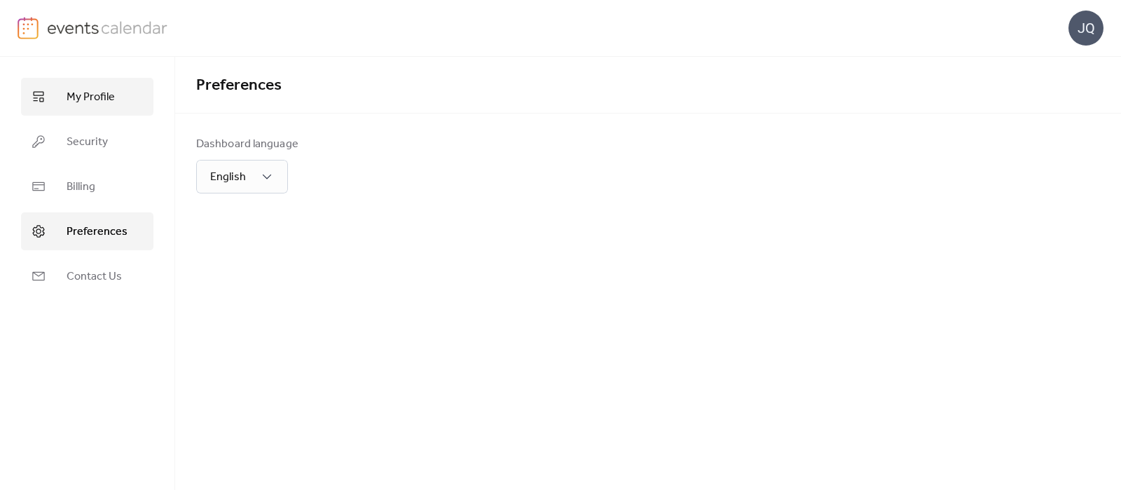
click at [62, 102] on link "My Profile" at bounding box center [87, 97] width 132 height 38
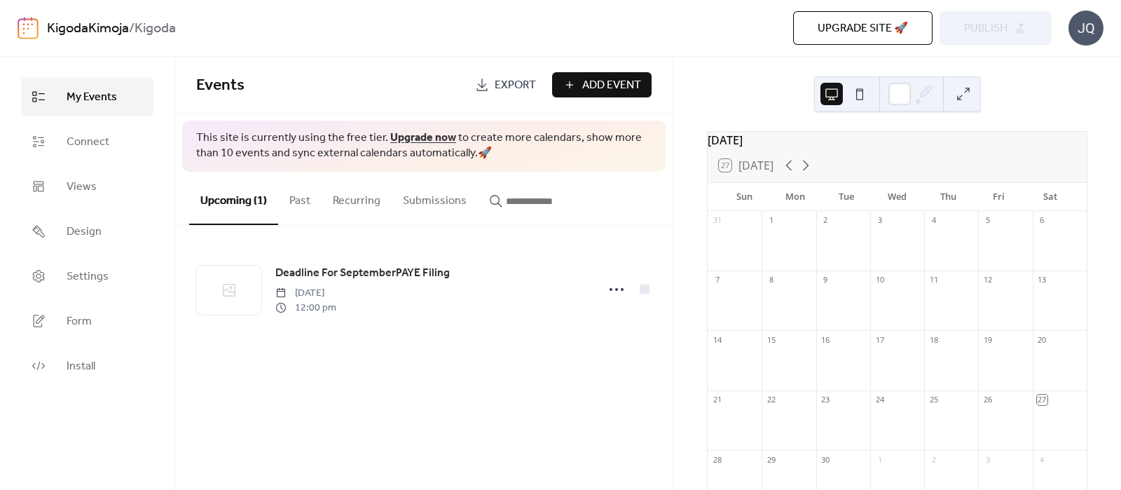
click at [1002, 25] on div "Upgrade site 🚀 Preview Publish" at bounding box center [769, 28] width 563 height 34
click at [1012, 57] on div "[DATE] 27 [DATE] Sun Mon Tue Wed Thu Fri Sat 31 1 2 3 4 5 6 7 8 9 10 11 12 13 1…" at bounding box center [897, 273] width 448 height 433
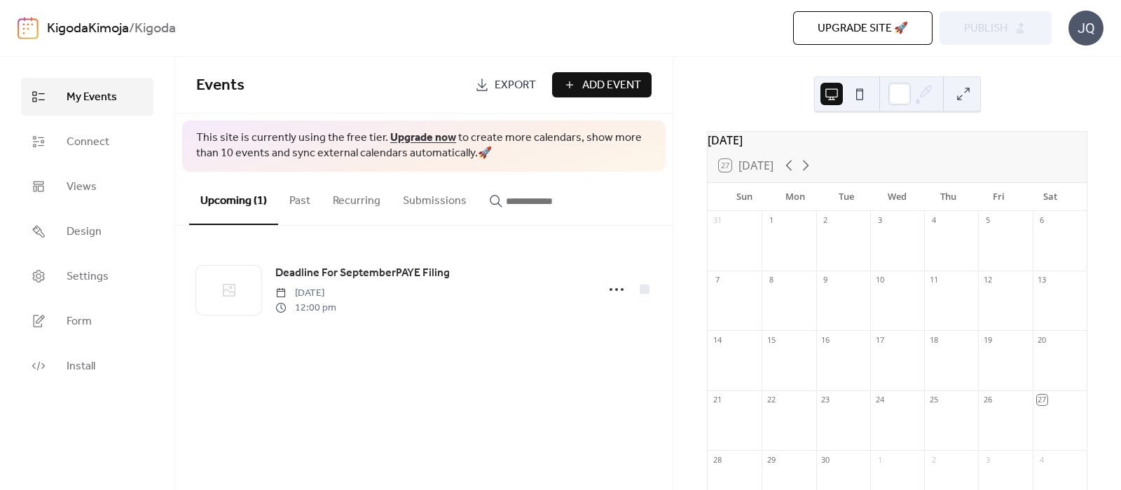
click at [866, 32] on span "Upgrade site 🚀" at bounding box center [862, 28] width 90 height 17
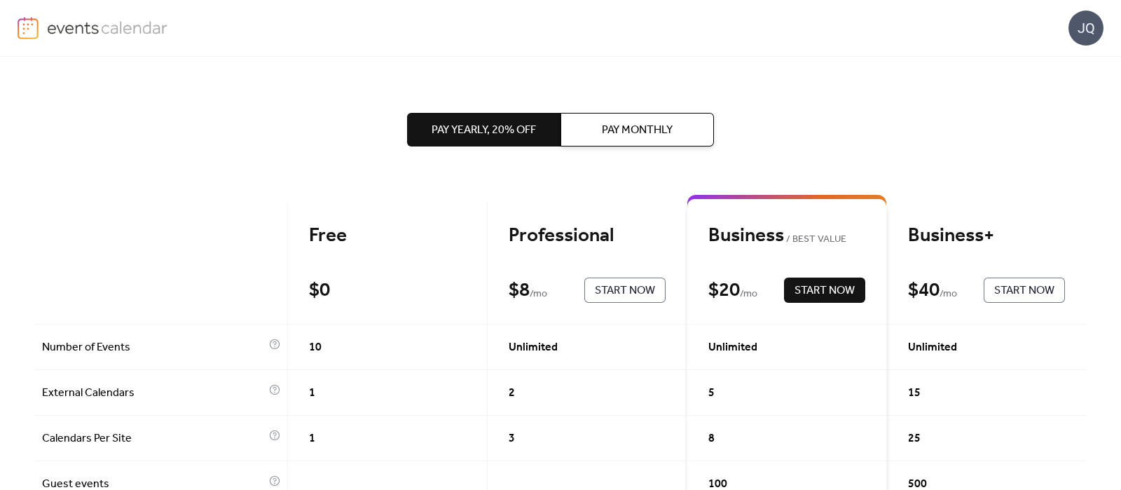
click at [560, 248] on div "Professional" at bounding box center [586, 235] width 157 height 25
click at [574, 246] on div "Professional" at bounding box center [586, 235] width 157 height 25
